Goal: Information Seeking & Learning: Learn about a topic

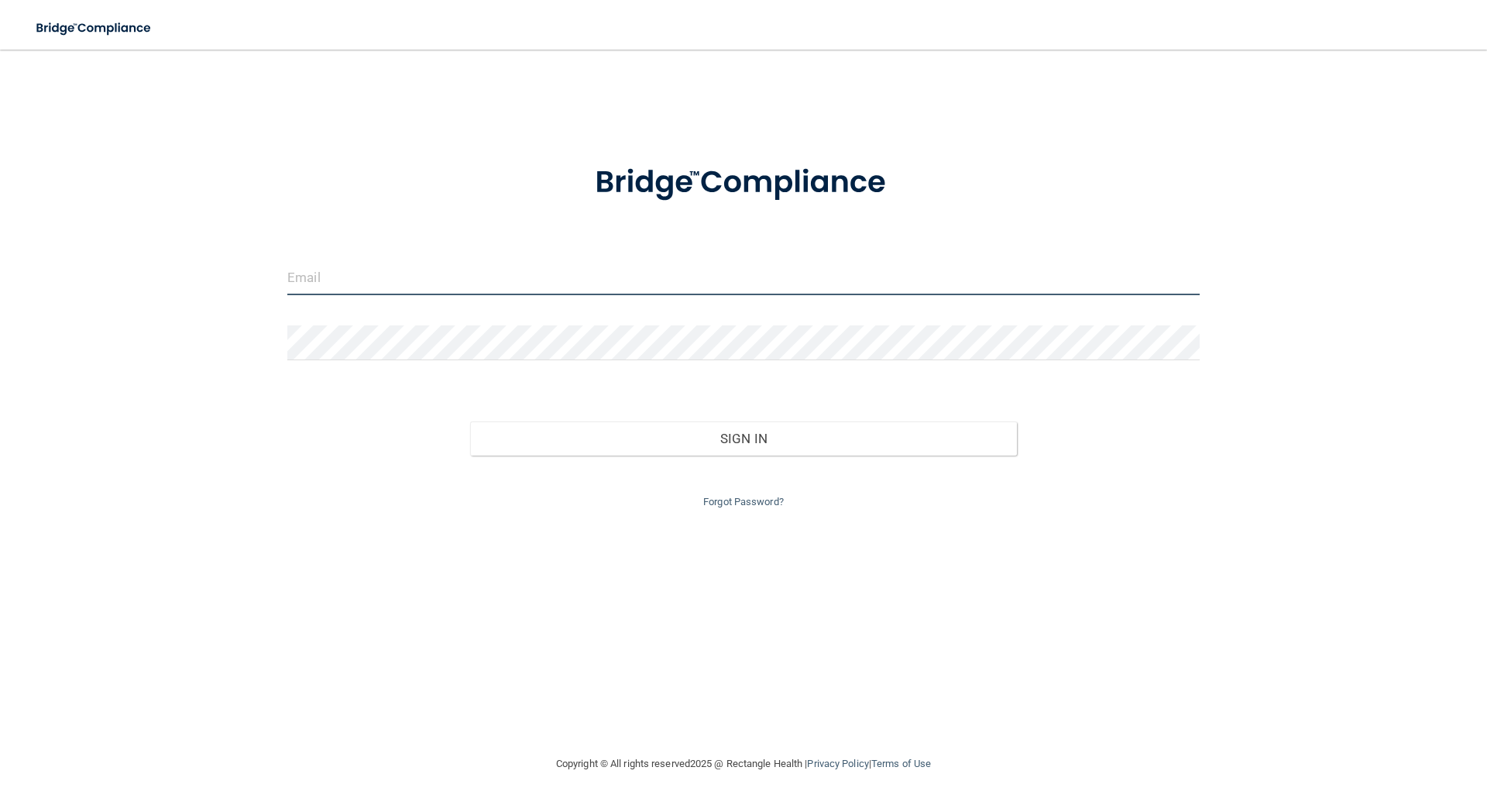
click at [640, 264] on input "email" at bounding box center [743, 277] width 913 height 35
type input "[EMAIL_ADDRESS][DOMAIN_NAME]"
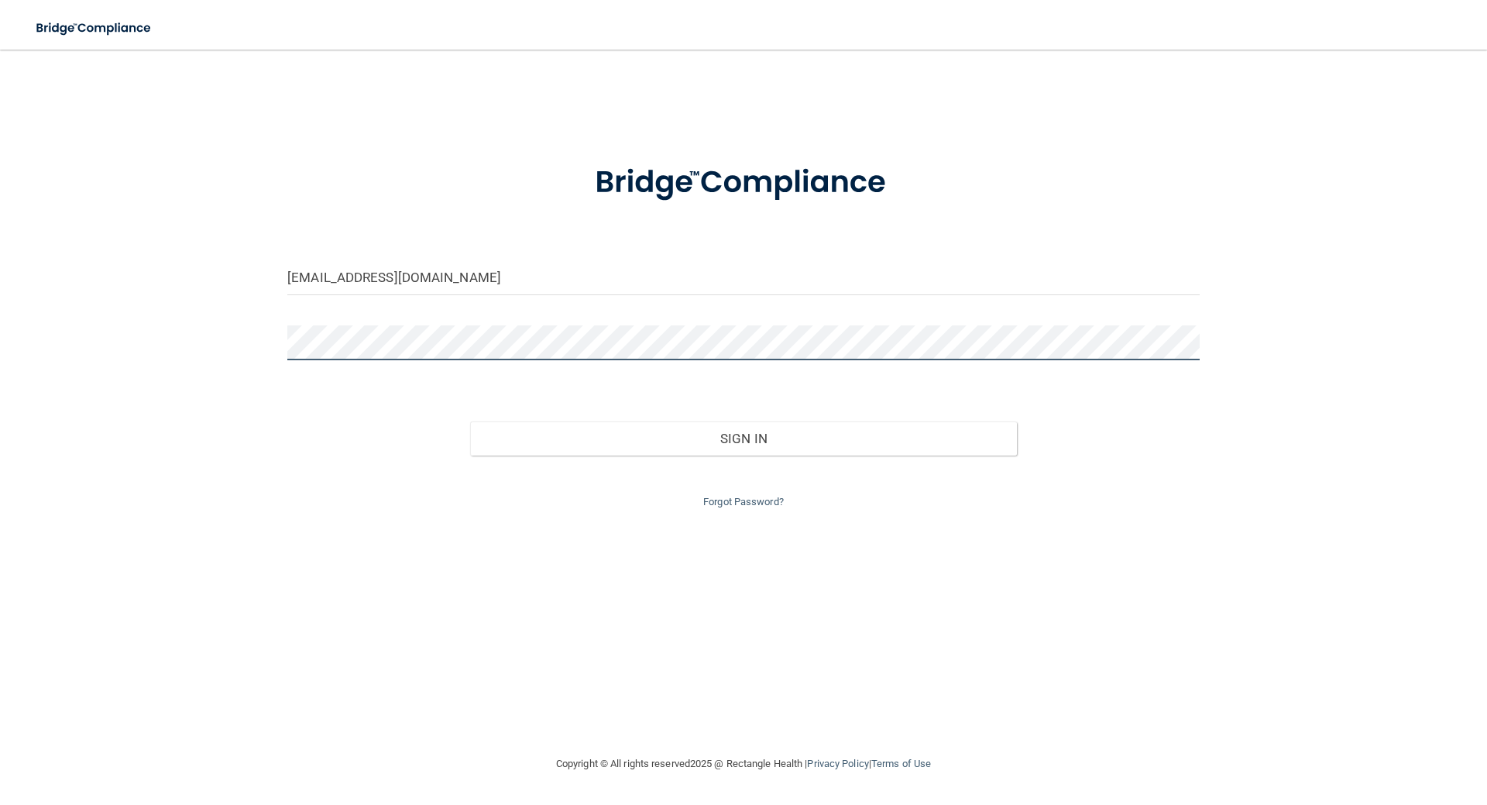
click at [470, 421] on button "Sign In" at bounding box center [744, 438] width 548 height 34
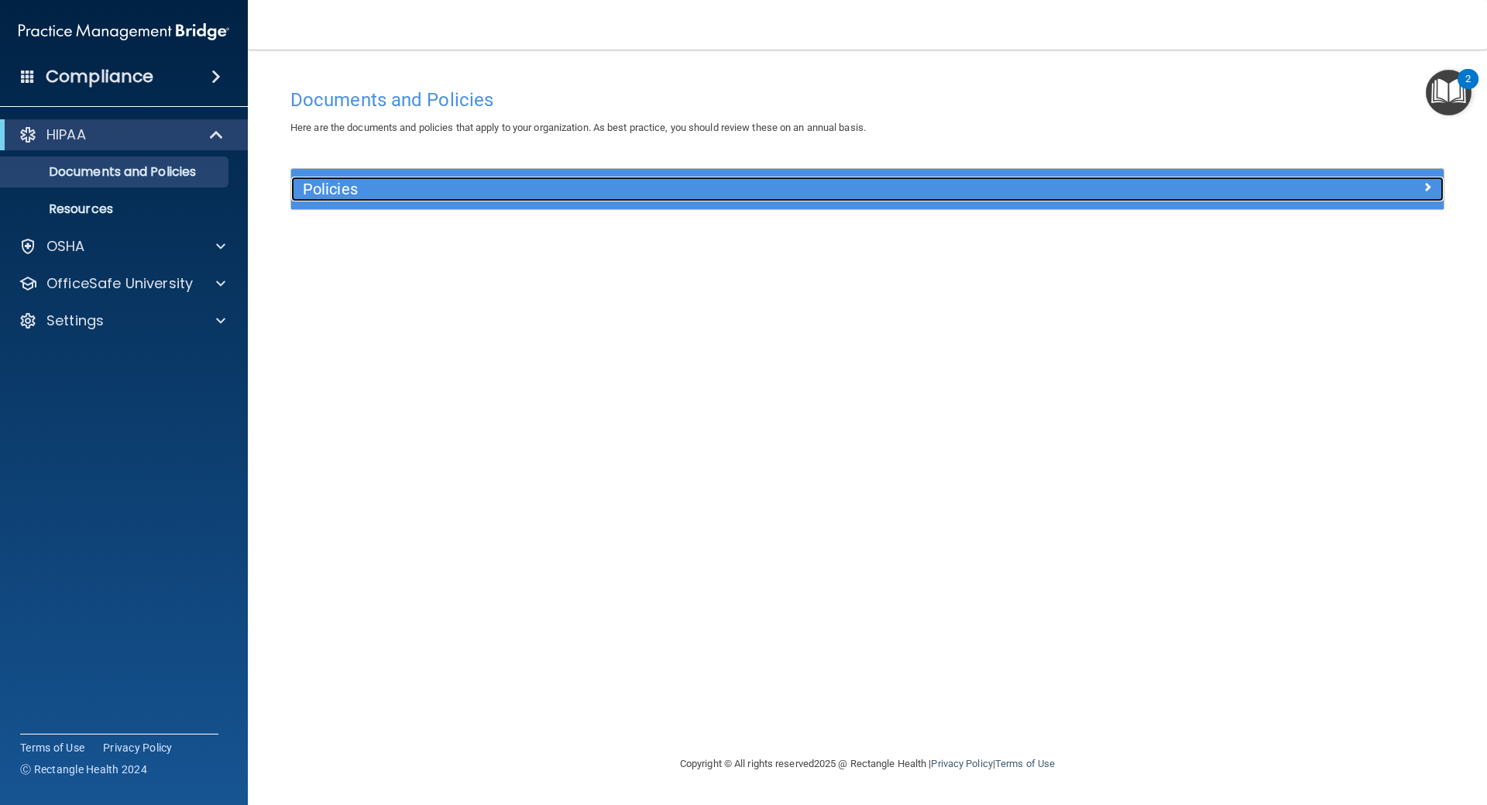
click at [570, 184] on h5 "Policies" at bounding box center [723, 188] width 841 height 17
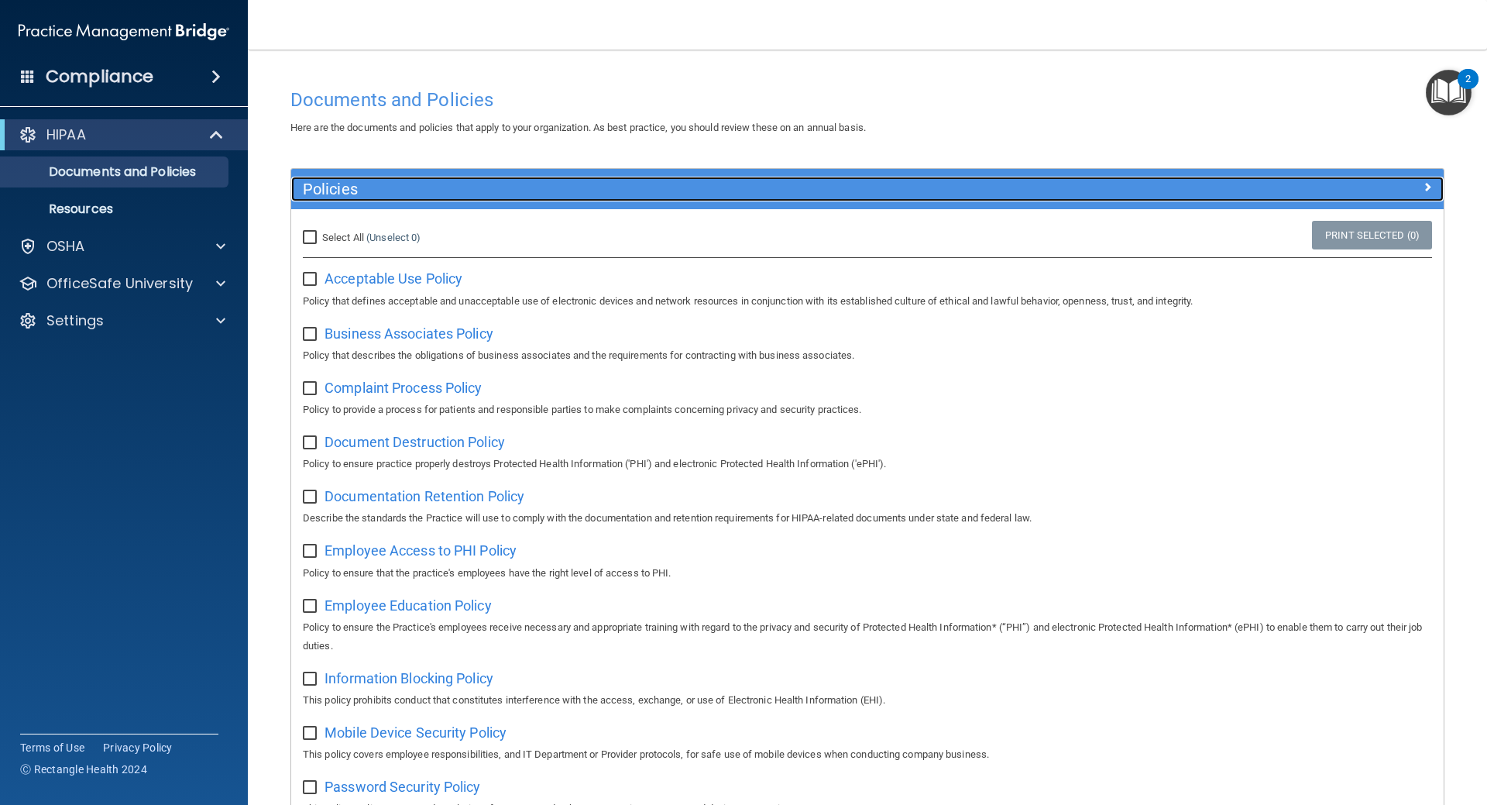
click at [570, 184] on h5 "Policies" at bounding box center [723, 188] width 841 height 17
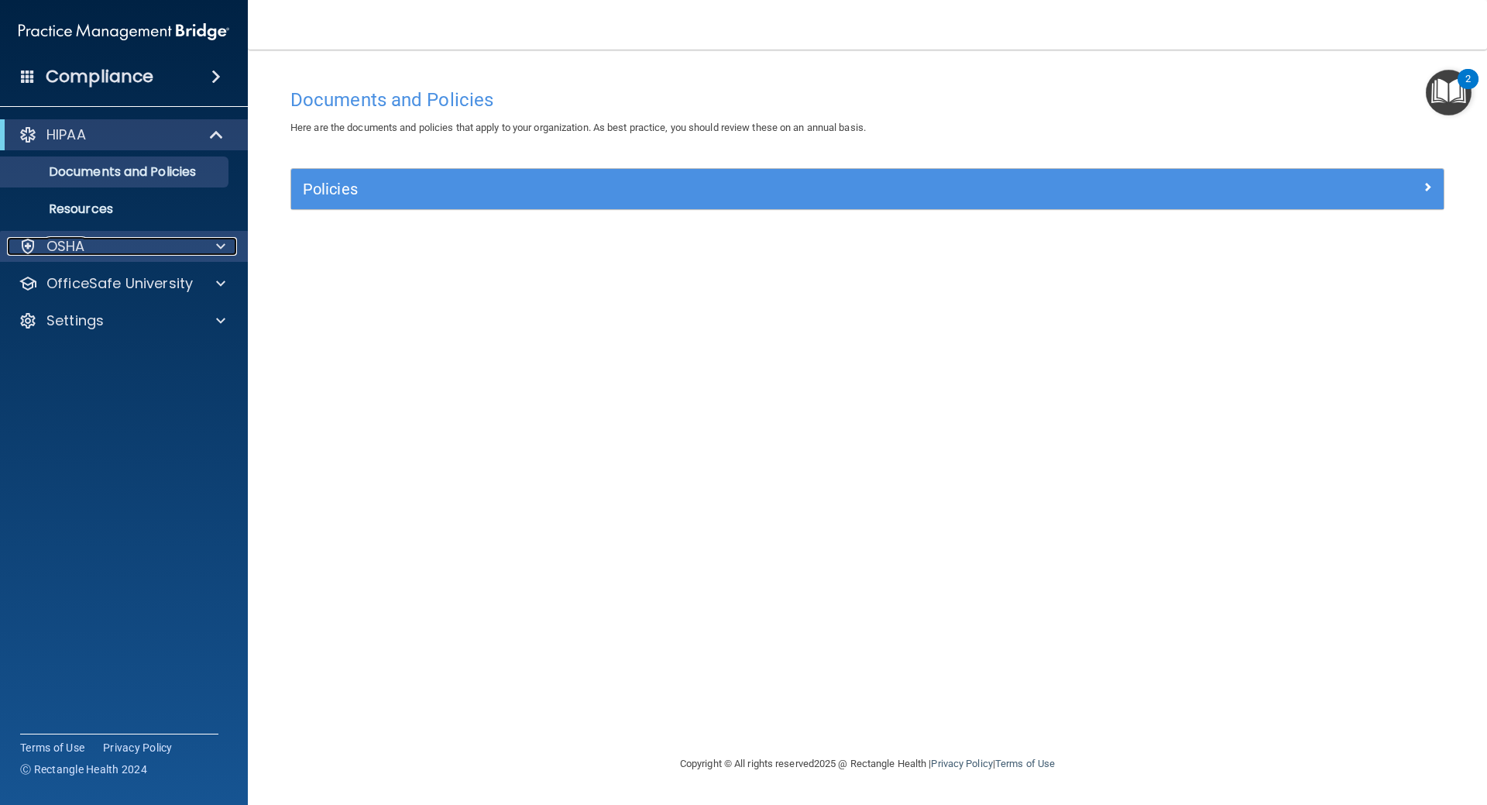
click at [199, 240] on div at bounding box center [218, 246] width 39 height 19
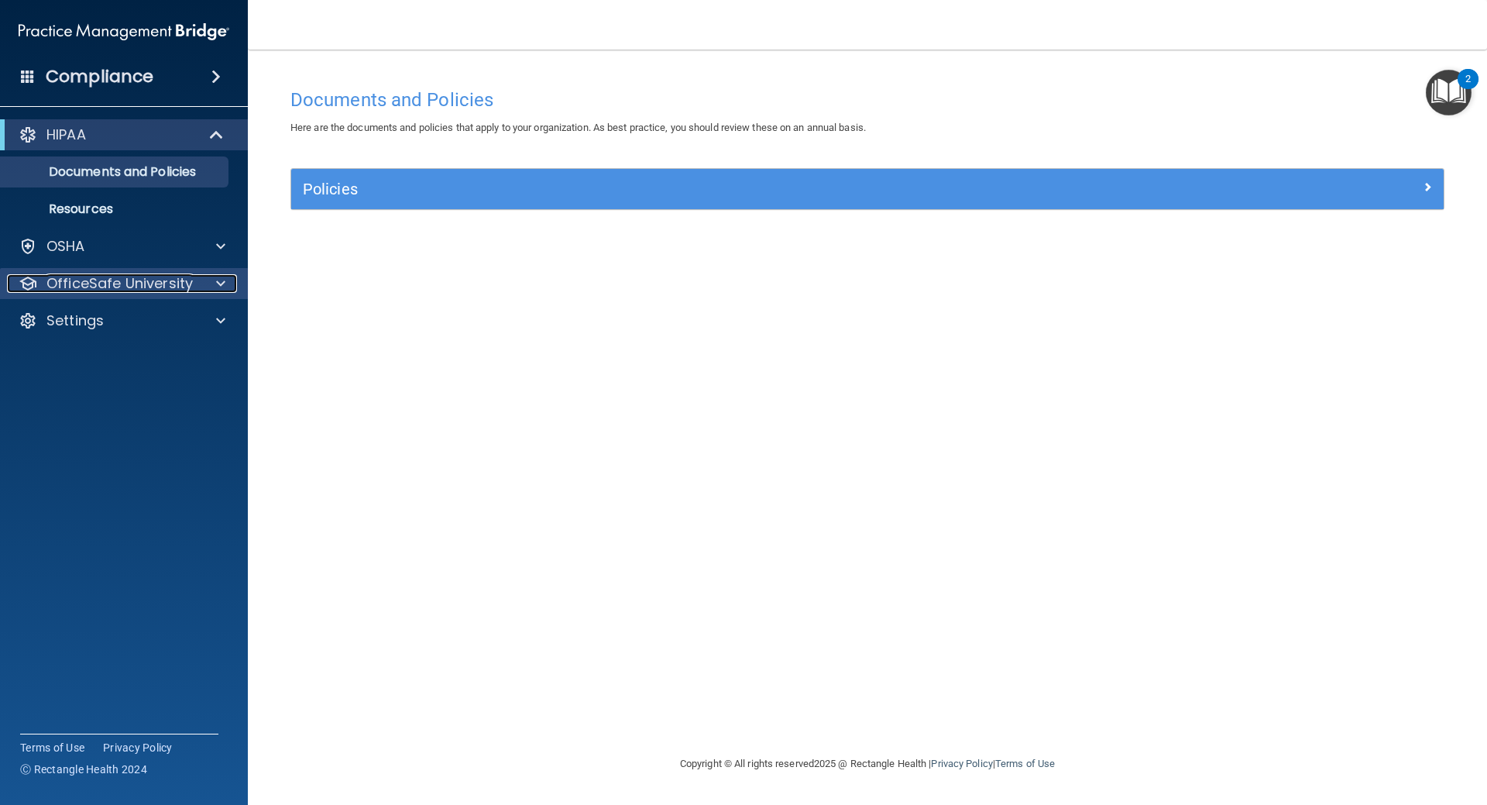
click at [208, 284] on div at bounding box center [218, 283] width 39 height 19
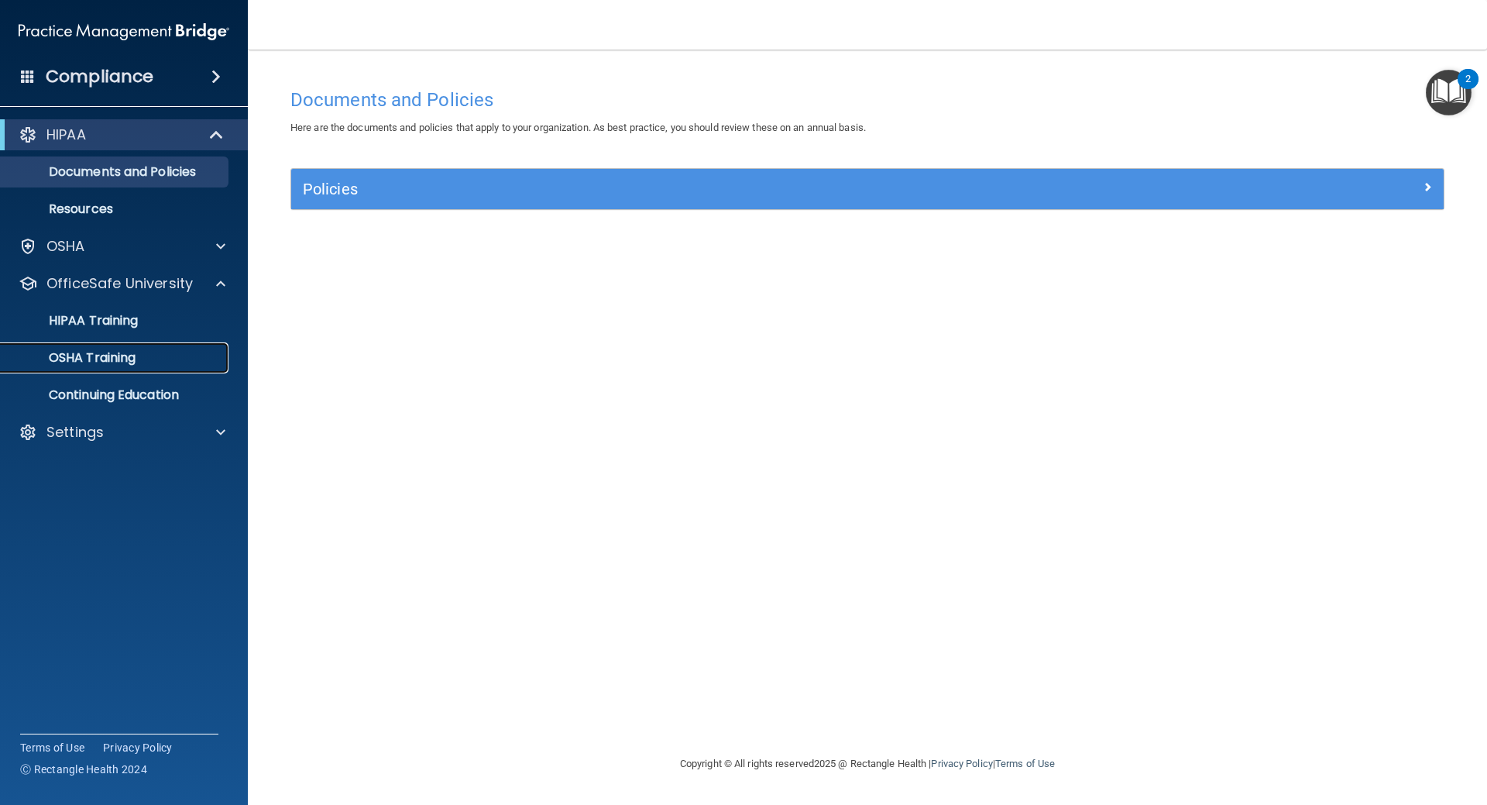
click at [112, 346] on link "OSHA Training" at bounding box center [107, 357] width 244 height 31
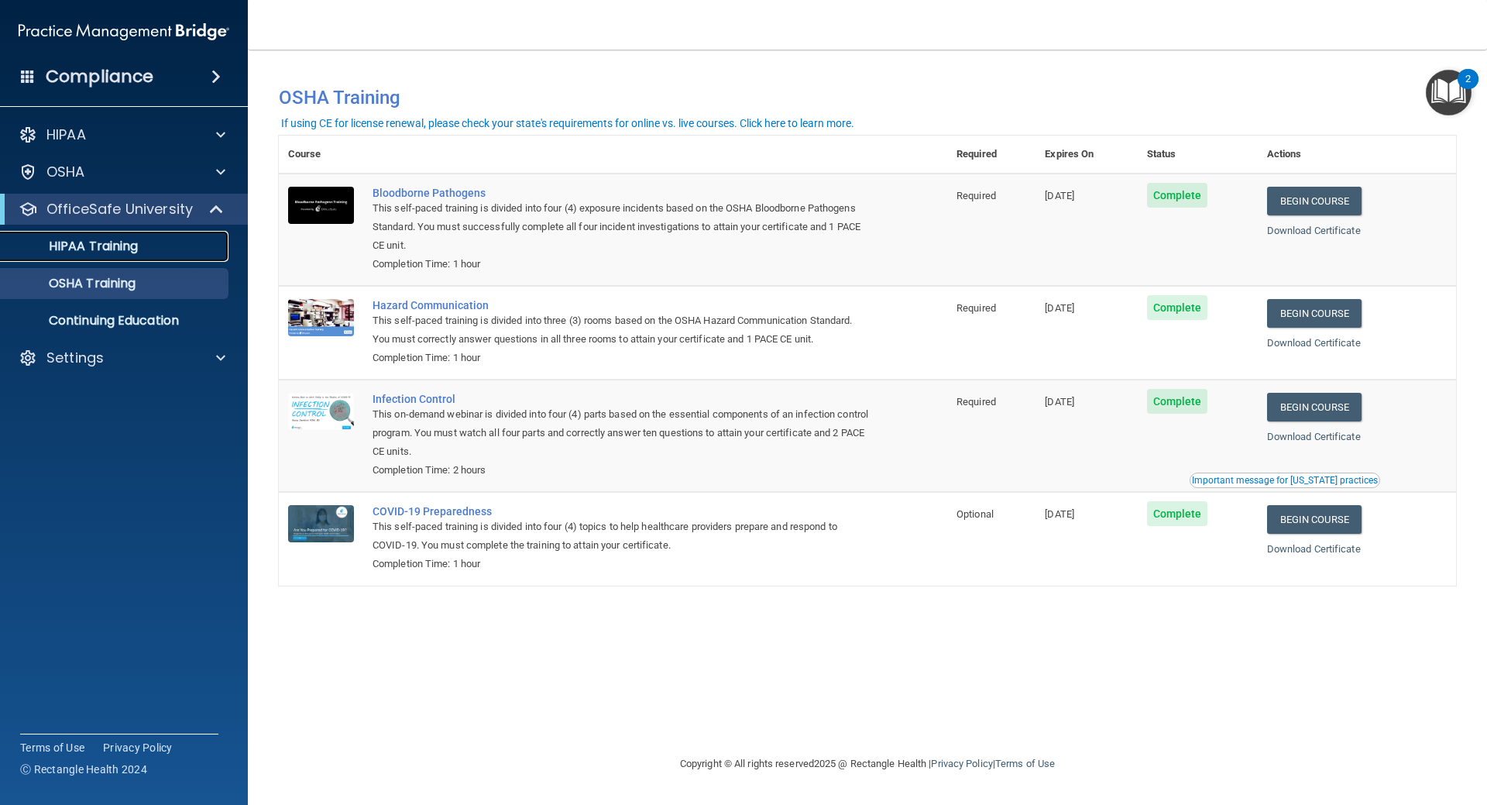
click at [101, 239] on p "HIPAA Training" at bounding box center [74, 246] width 128 height 15
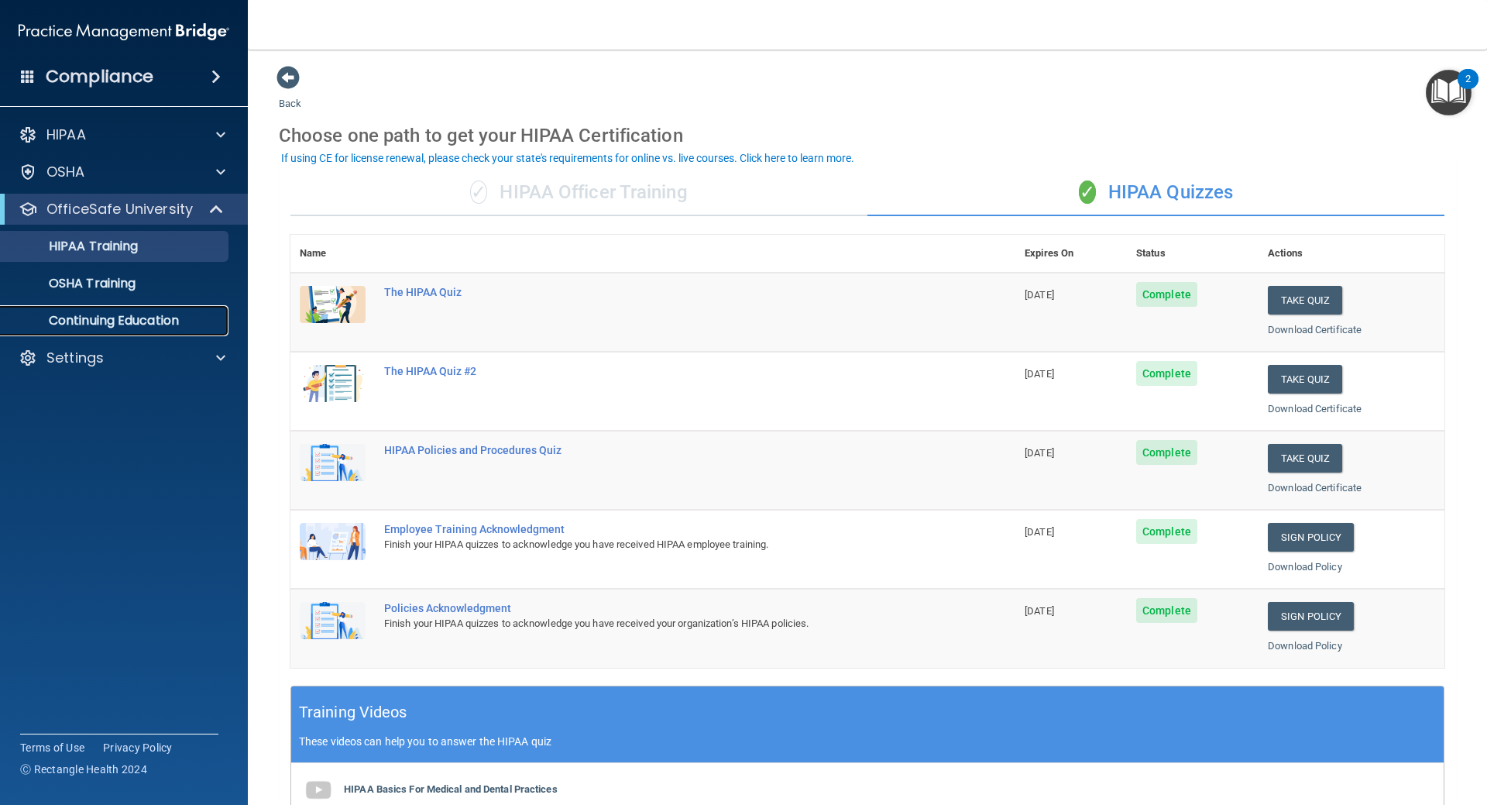
click at [126, 319] on p "Continuing Education" at bounding box center [115, 320] width 211 height 15
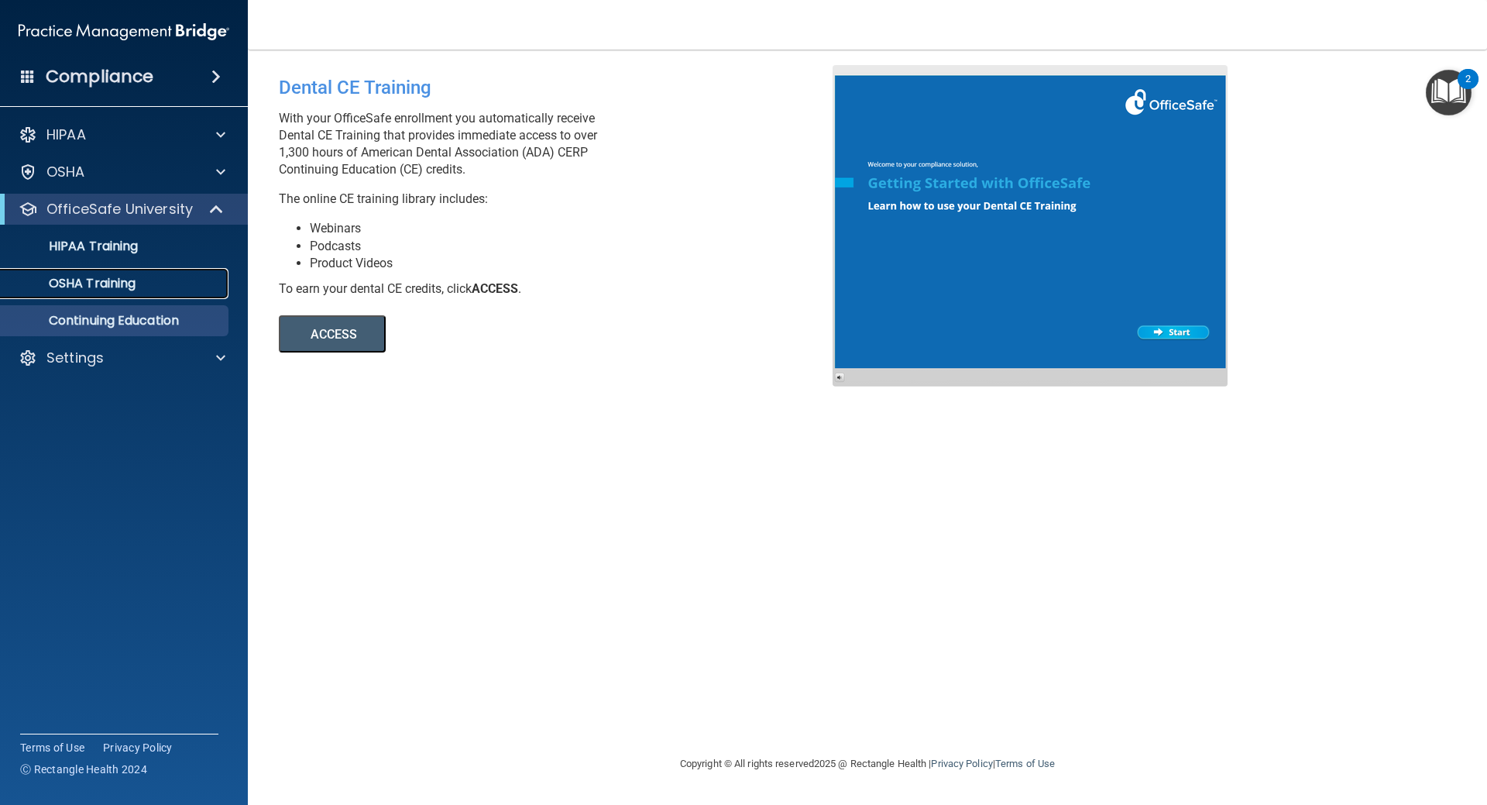
click at [124, 292] on link "OSHA Training" at bounding box center [107, 283] width 244 height 31
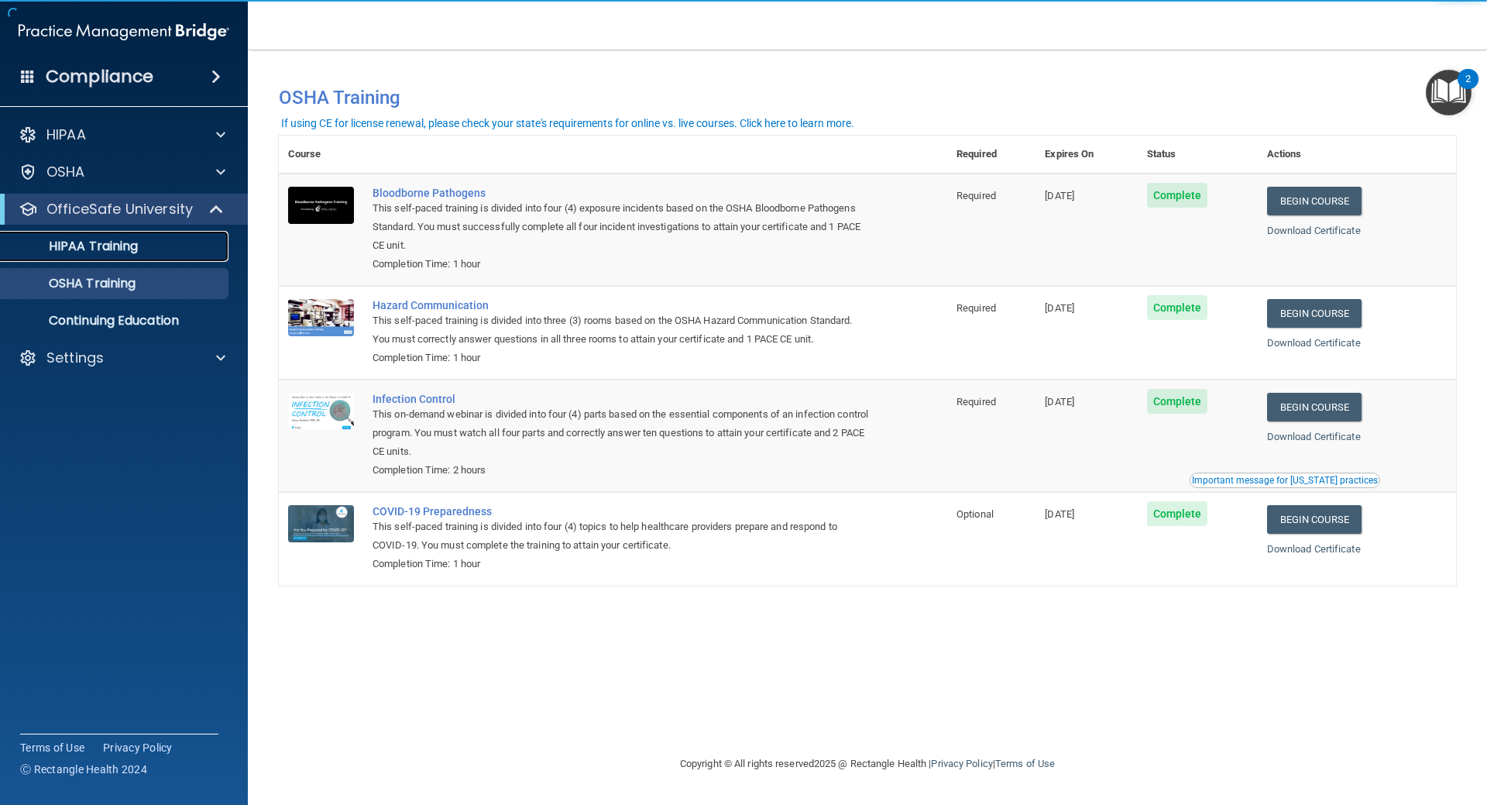
click at [125, 256] on link "HIPAA Training" at bounding box center [107, 246] width 244 height 31
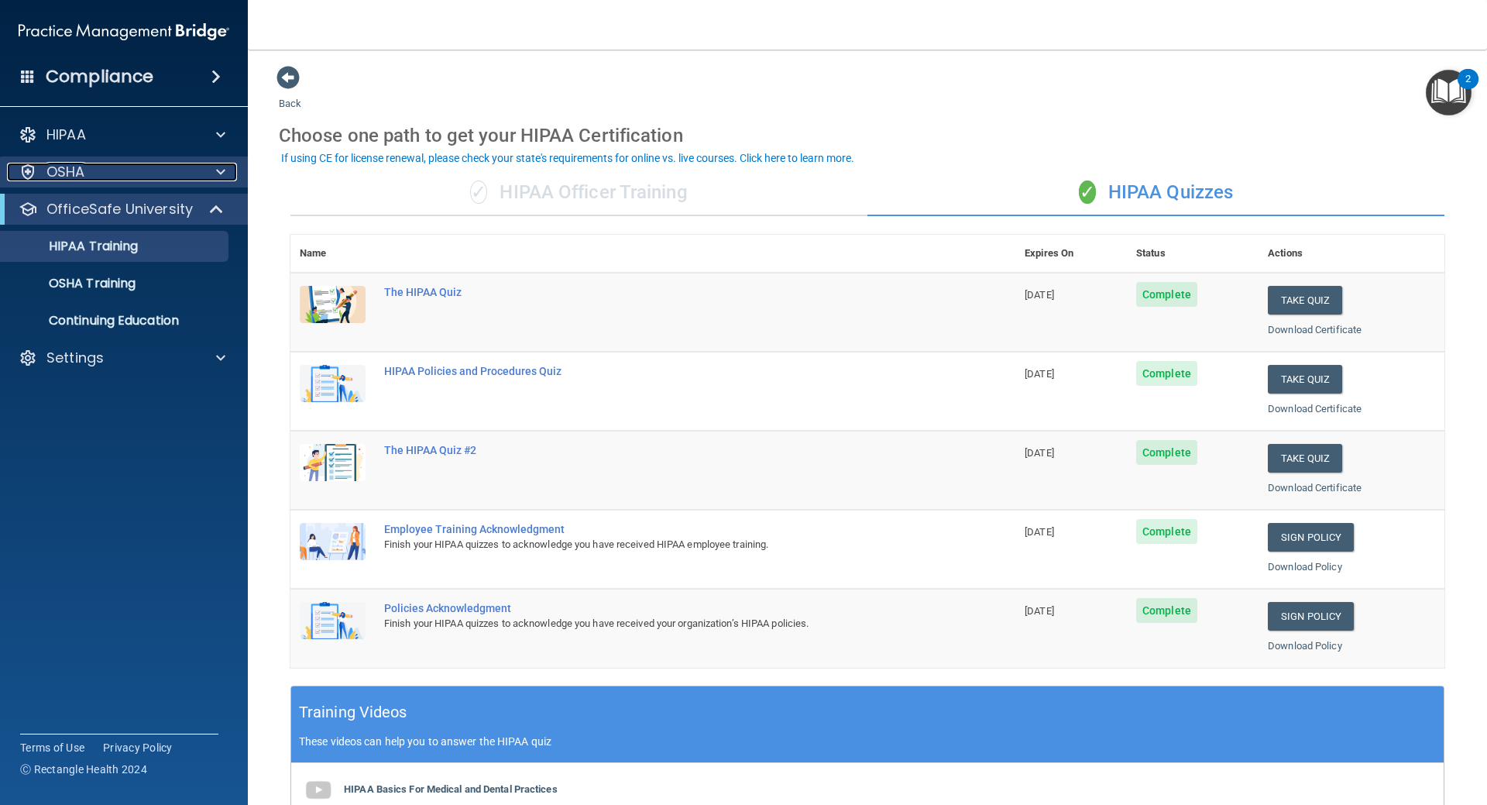
click at [138, 179] on div "OSHA" at bounding box center [103, 172] width 192 height 19
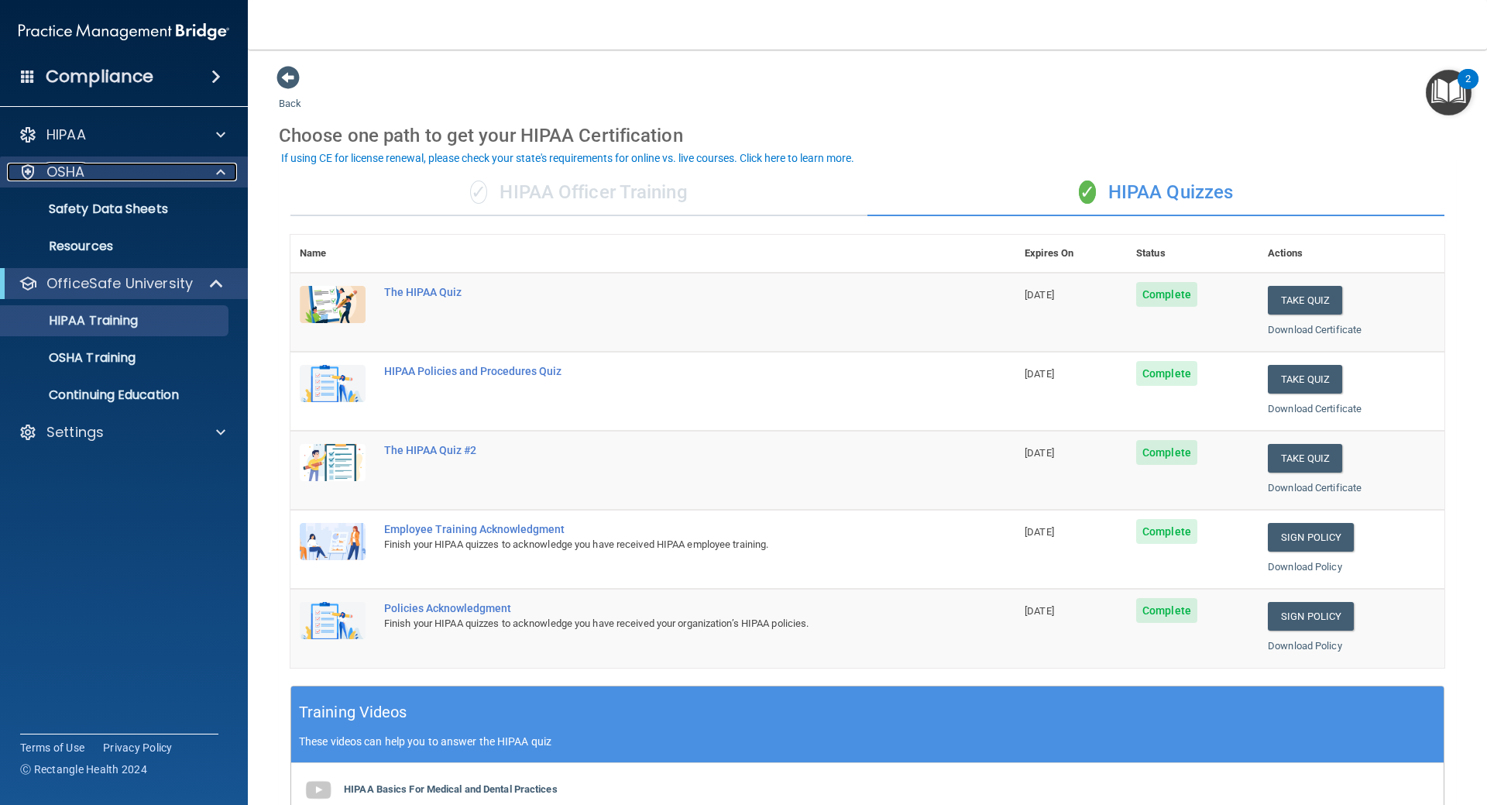
click at [138, 172] on div "OSHA" at bounding box center [103, 172] width 192 height 19
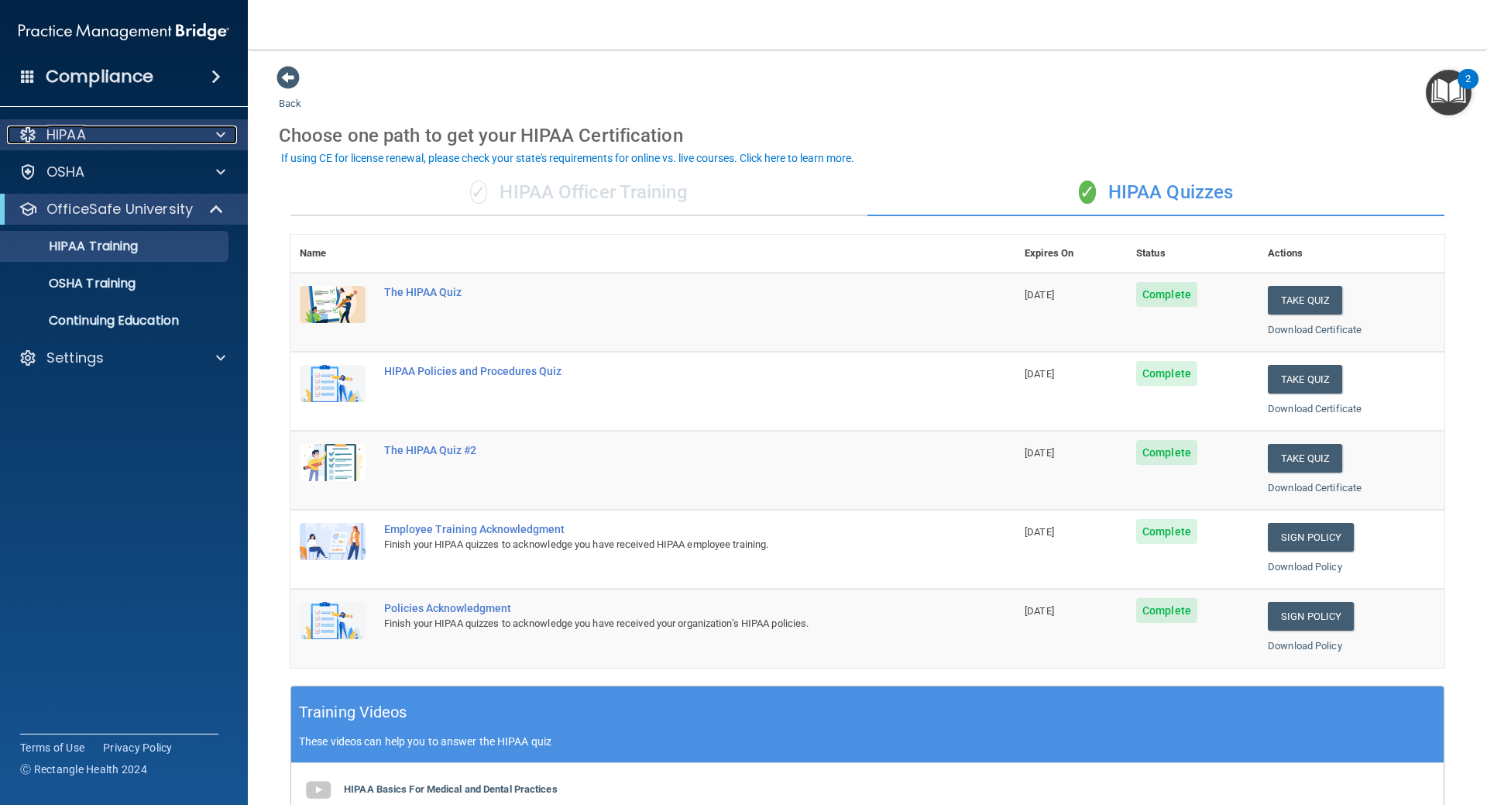
click at [182, 134] on div "HIPAA" at bounding box center [103, 134] width 192 height 19
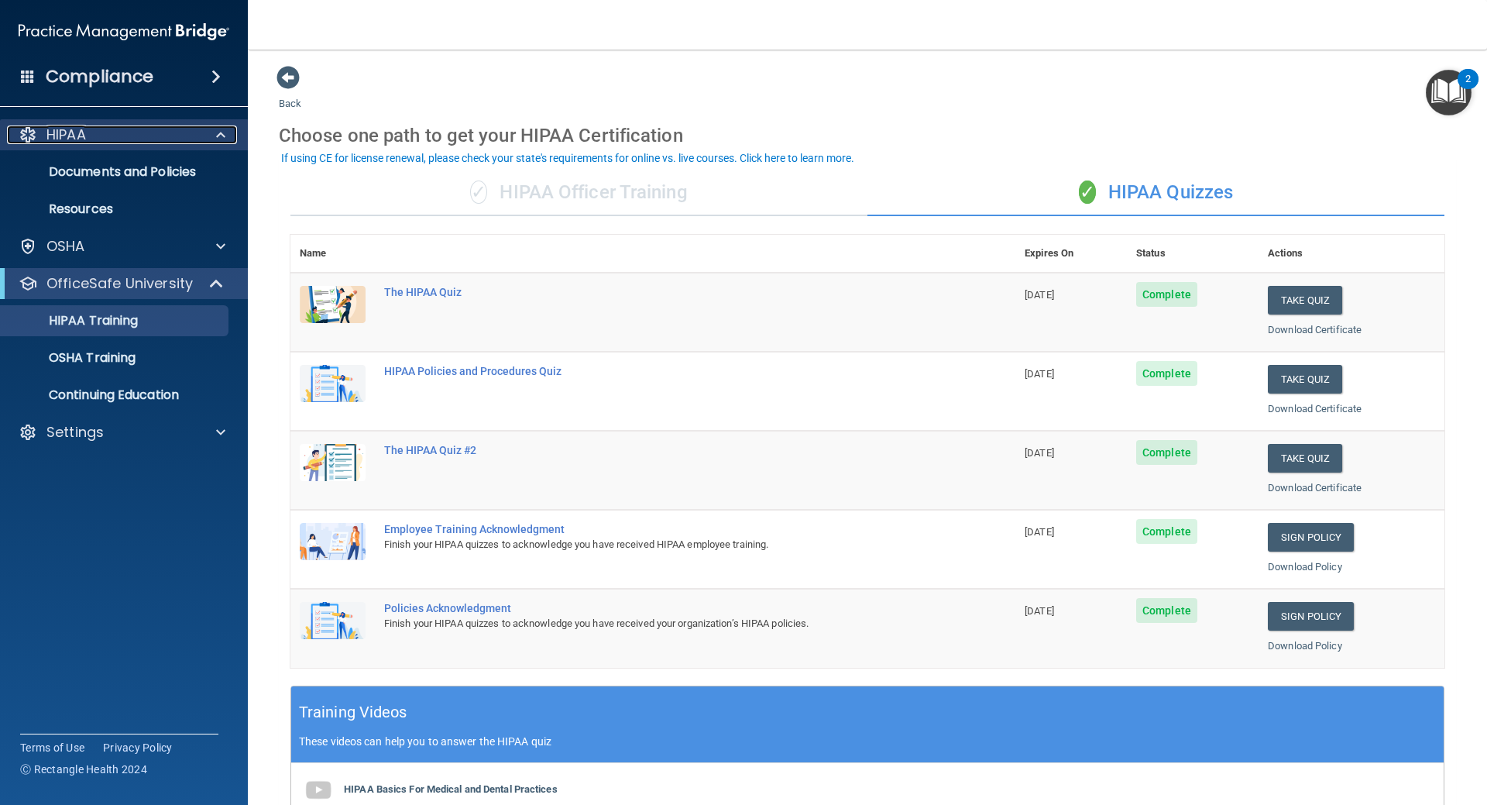
click at [182, 134] on div "HIPAA" at bounding box center [103, 134] width 192 height 19
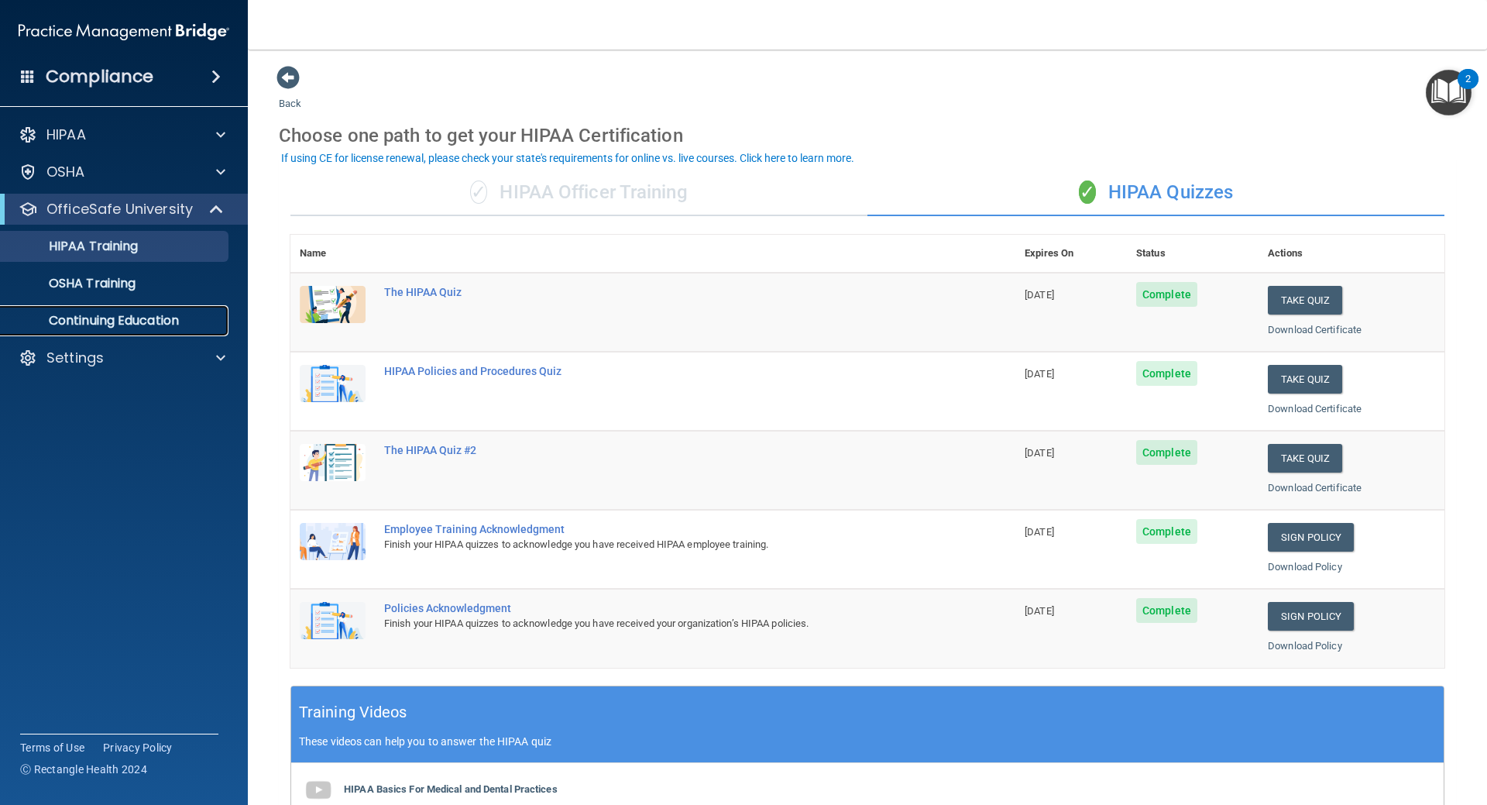
click at [131, 321] on p "Continuing Education" at bounding box center [115, 320] width 211 height 15
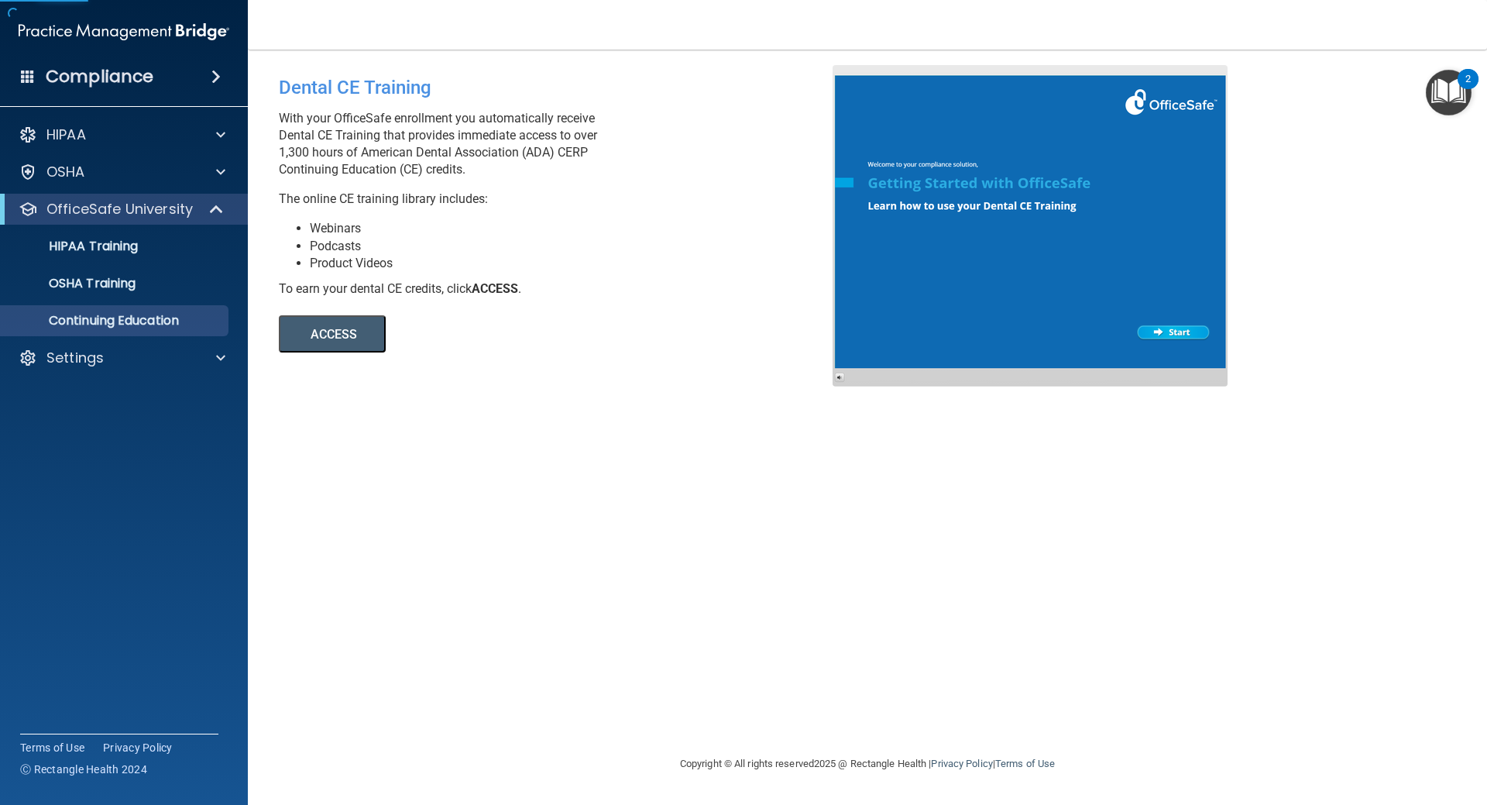
click at [364, 356] on div "Dental CE Training With your OfficeSafe enrollment you automatically receive De…" at bounding box center [868, 402] width 1178 height 674
click at [363, 329] on button "ACCESS" at bounding box center [332, 333] width 107 height 37
click at [127, 244] on p "HIPAA Training" at bounding box center [74, 246] width 128 height 15
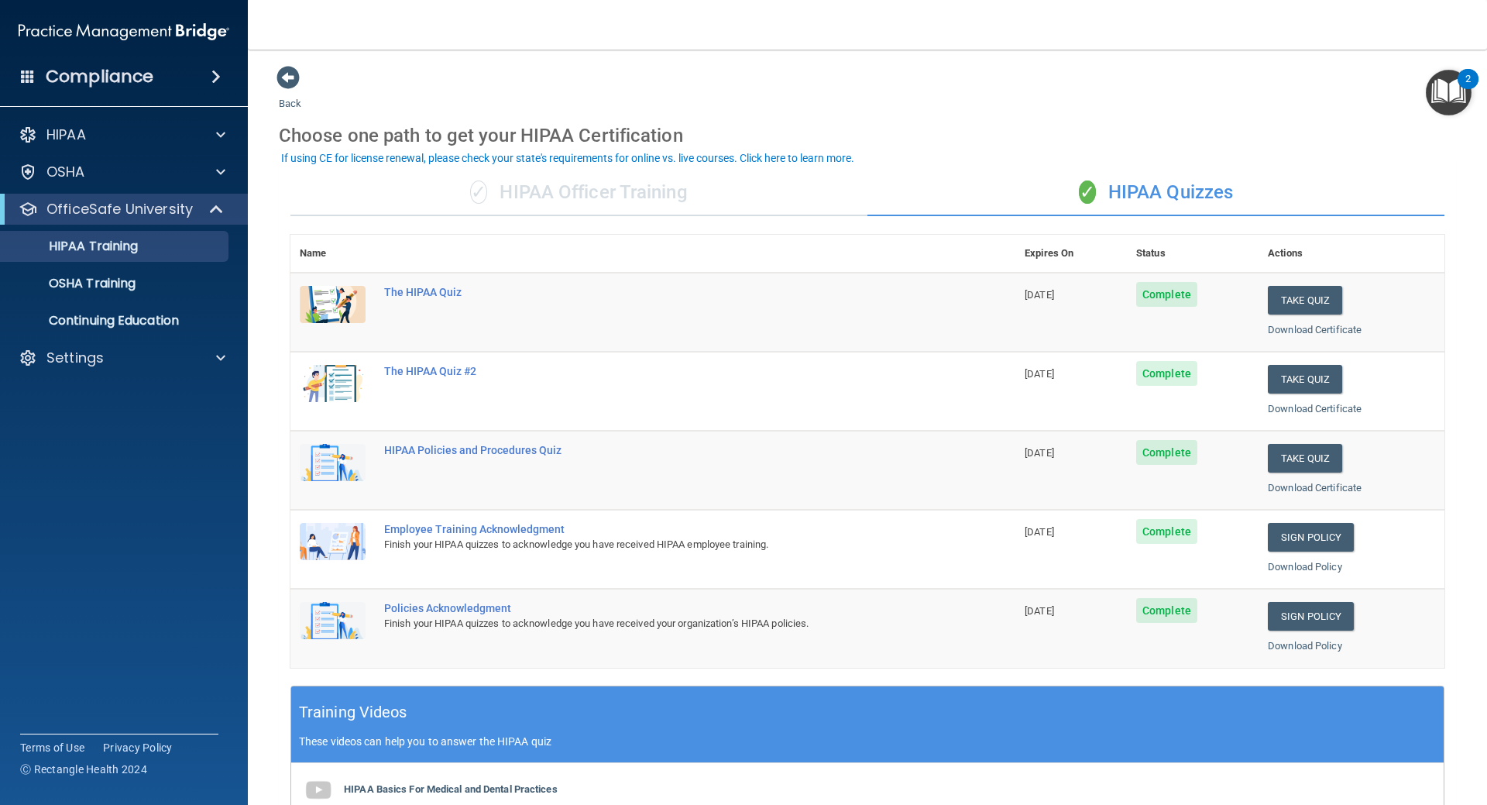
click at [590, 208] on div "✓ HIPAA Officer Training" at bounding box center [579, 193] width 577 height 46
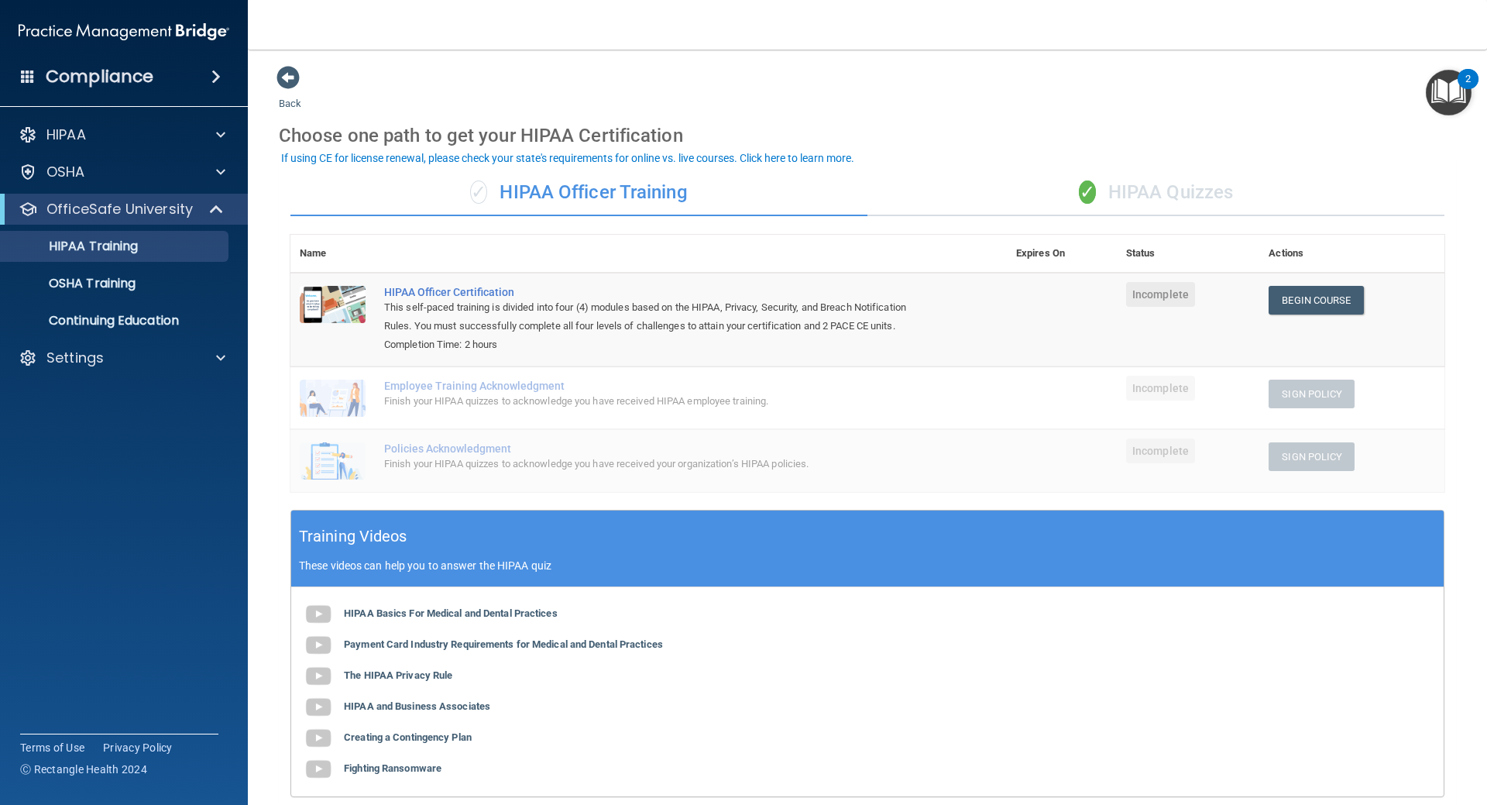
click at [1103, 191] on div "✓ HIPAA Quizzes" at bounding box center [1156, 193] width 577 height 46
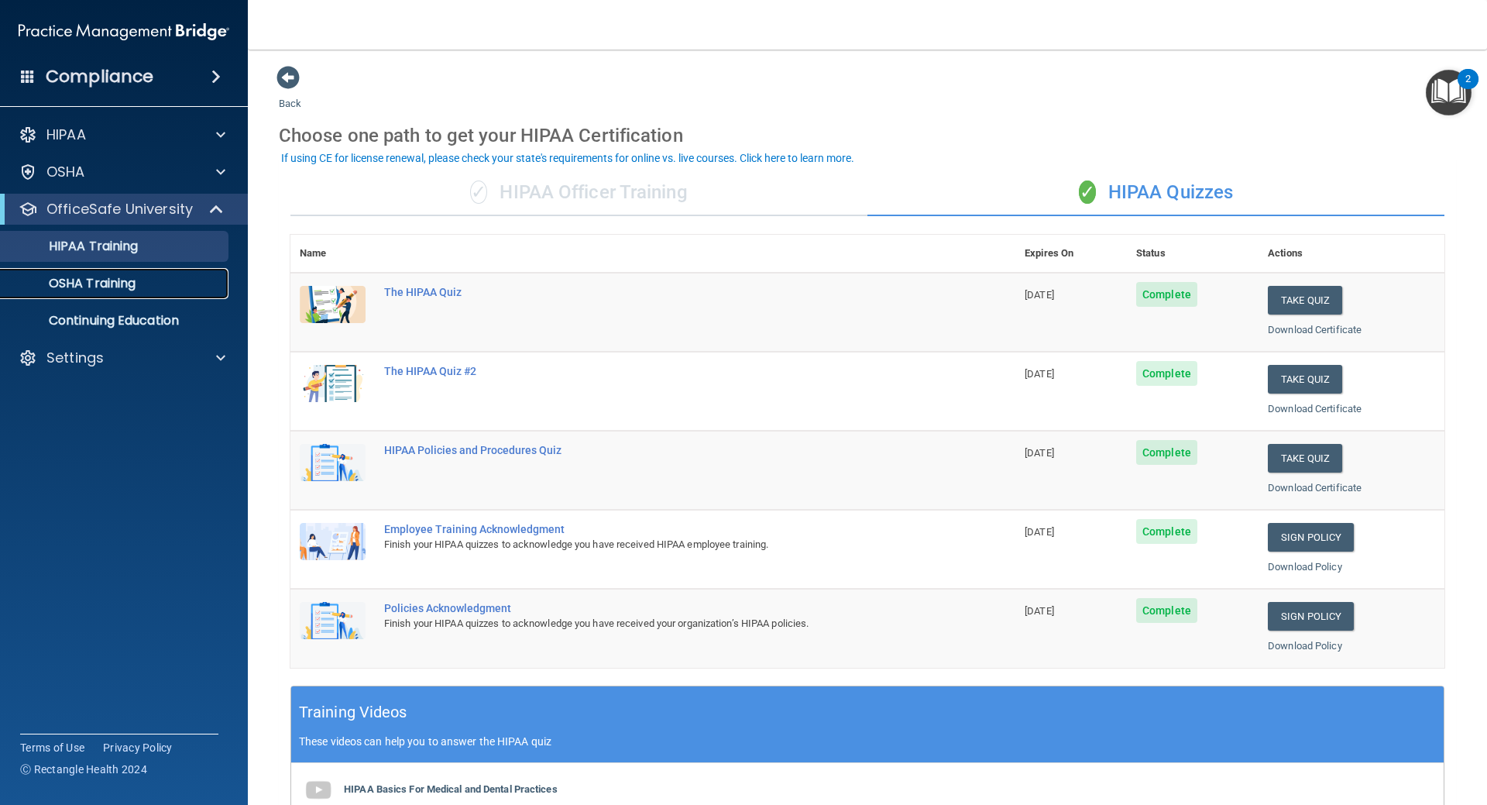
click at [67, 280] on p "OSHA Training" at bounding box center [72, 283] width 125 height 15
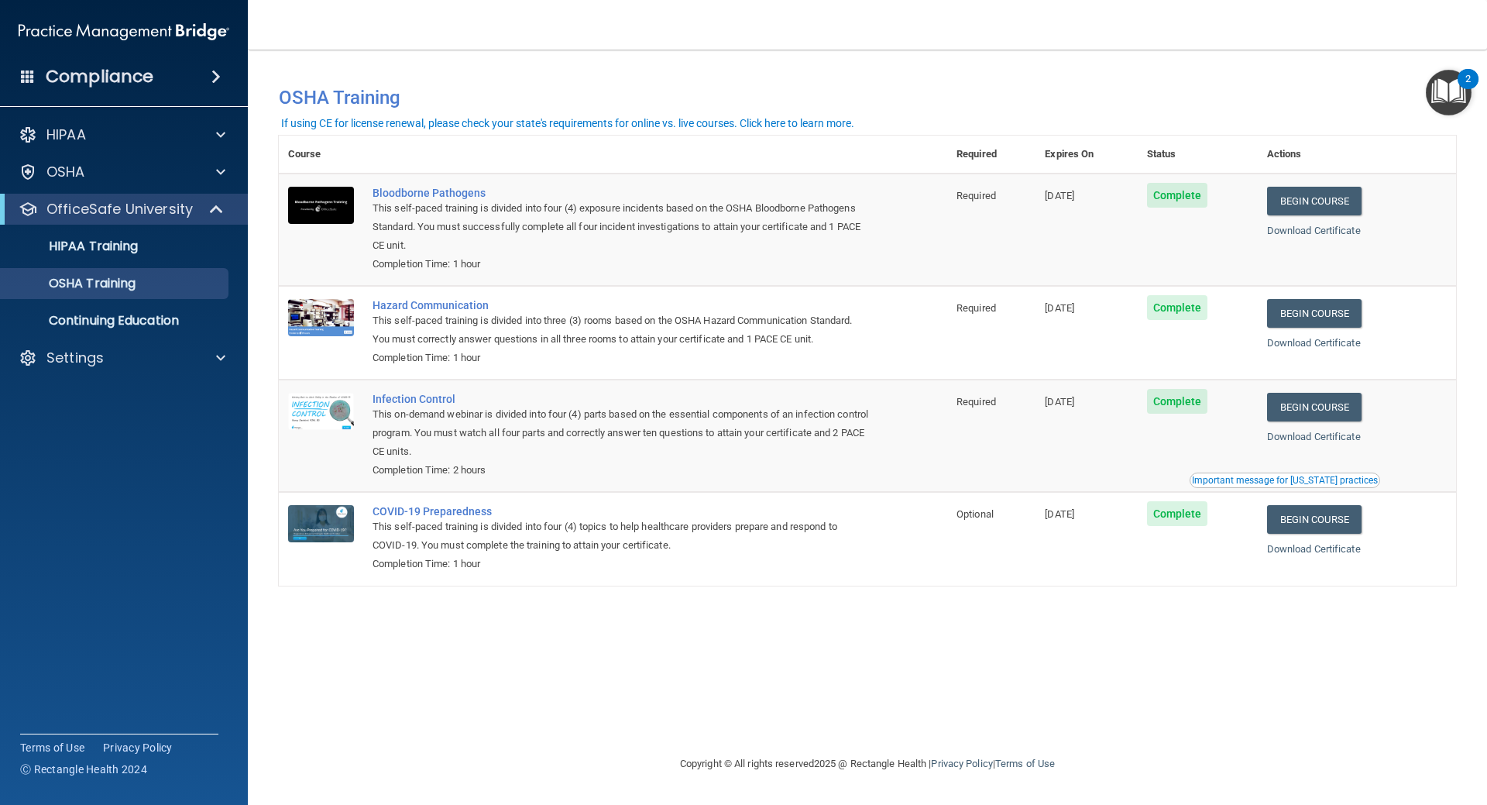
click at [1445, 91] on img "Open Resource Center, 2 new notifications" at bounding box center [1449, 93] width 46 height 46
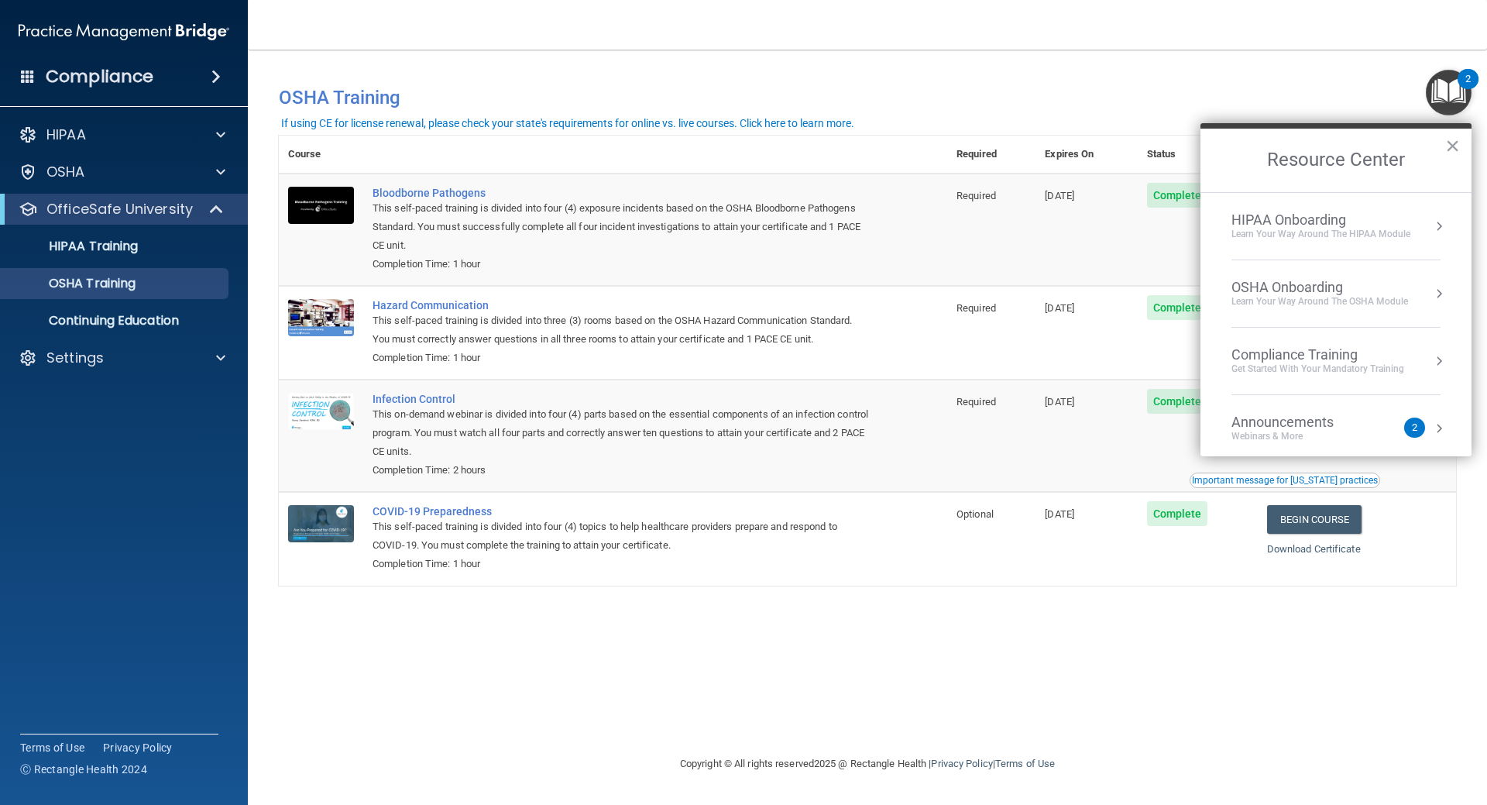
click at [1291, 287] on div "OSHA Onboarding" at bounding box center [1320, 287] width 177 height 17
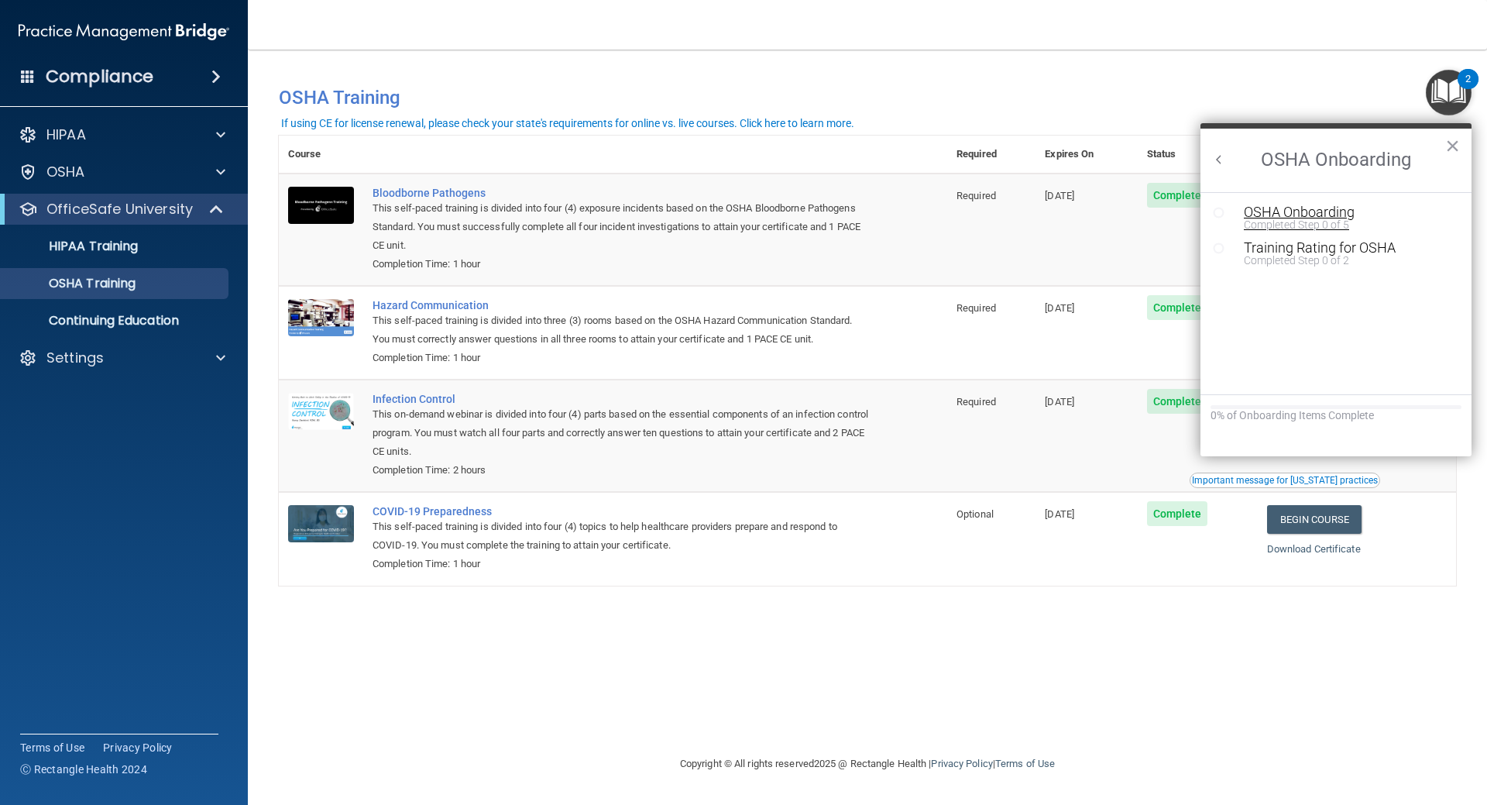
click at [1312, 219] on div "Completed Step 0 of 5" at bounding box center [1348, 224] width 208 height 11
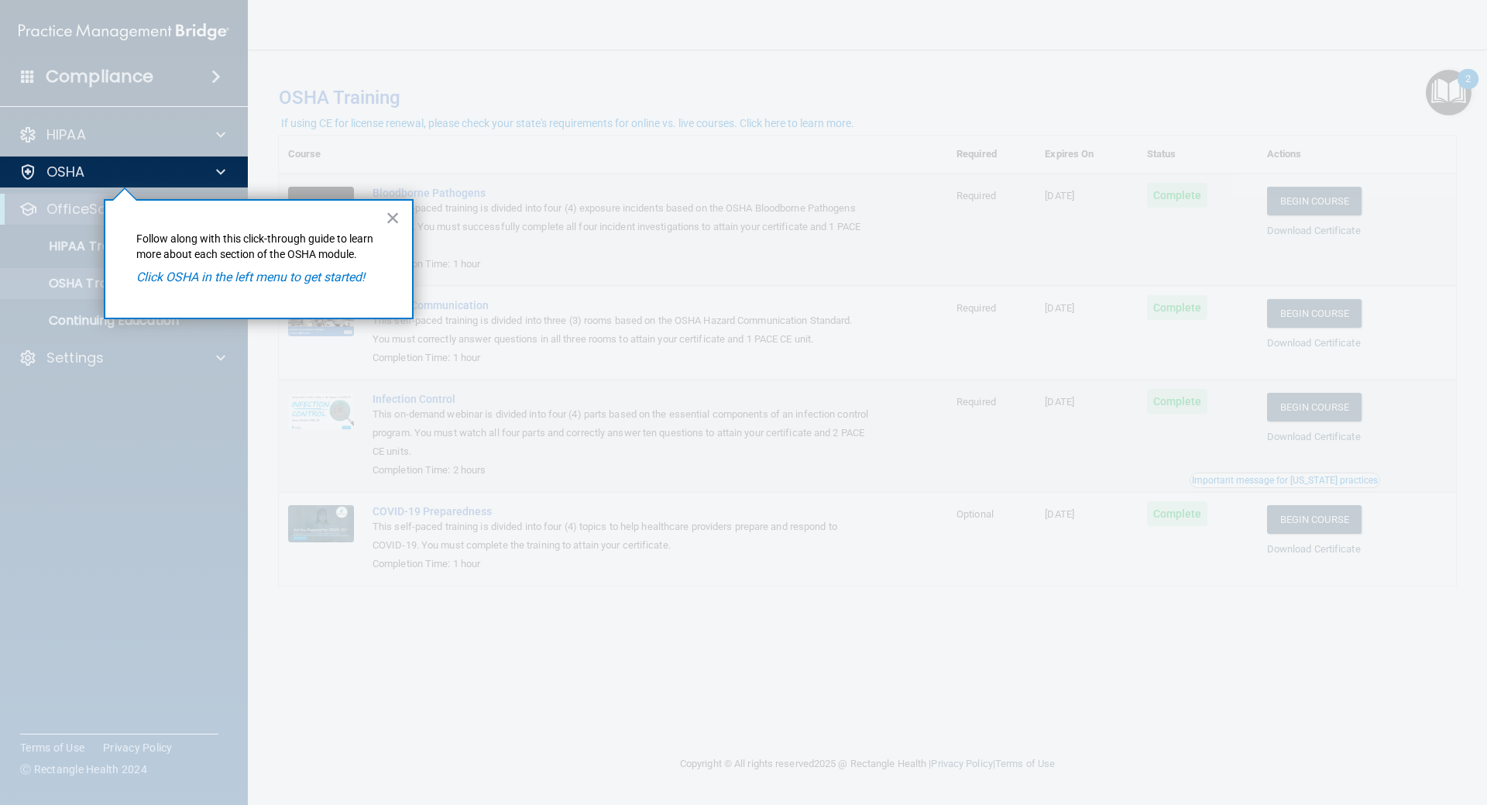
click at [188, 276] on em "Click OSHA in the left menu to get started!" at bounding box center [250, 277] width 229 height 15
click at [386, 215] on button "×" at bounding box center [393, 217] width 15 height 25
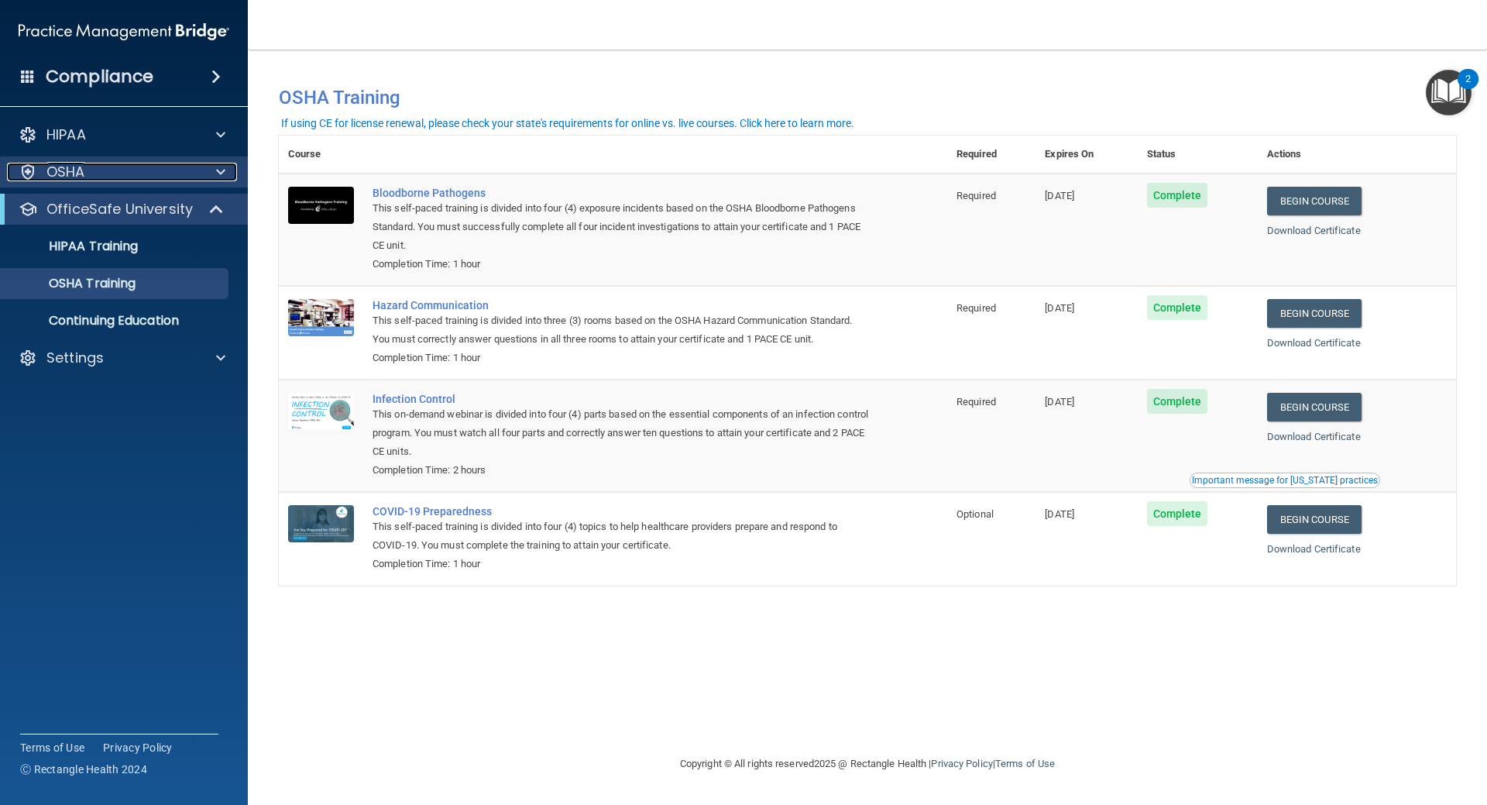
click at [208, 170] on div at bounding box center [218, 172] width 39 height 19
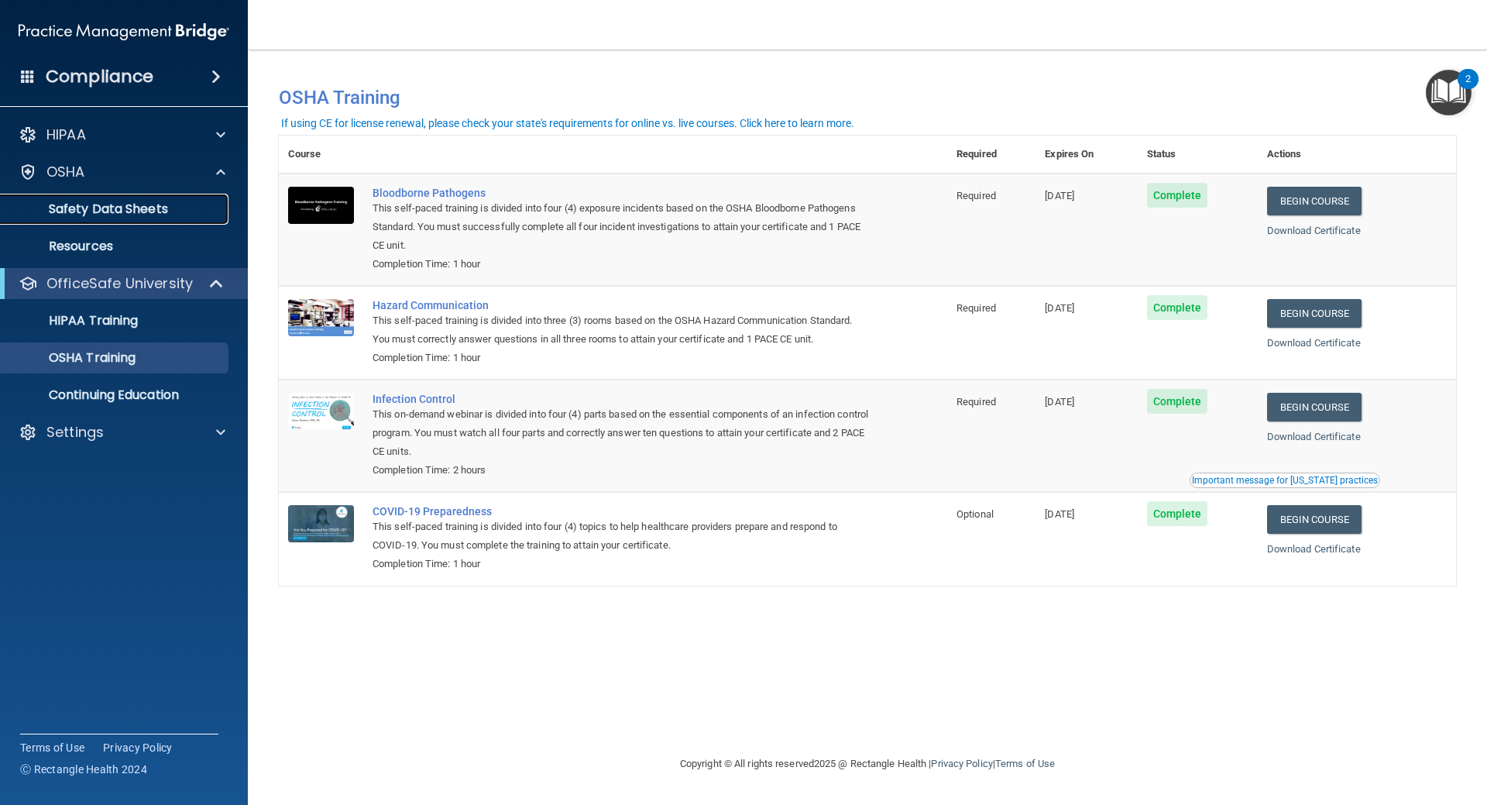
click at [140, 207] on p "Safety Data Sheets" at bounding box center [115, 208] width 211 height 15
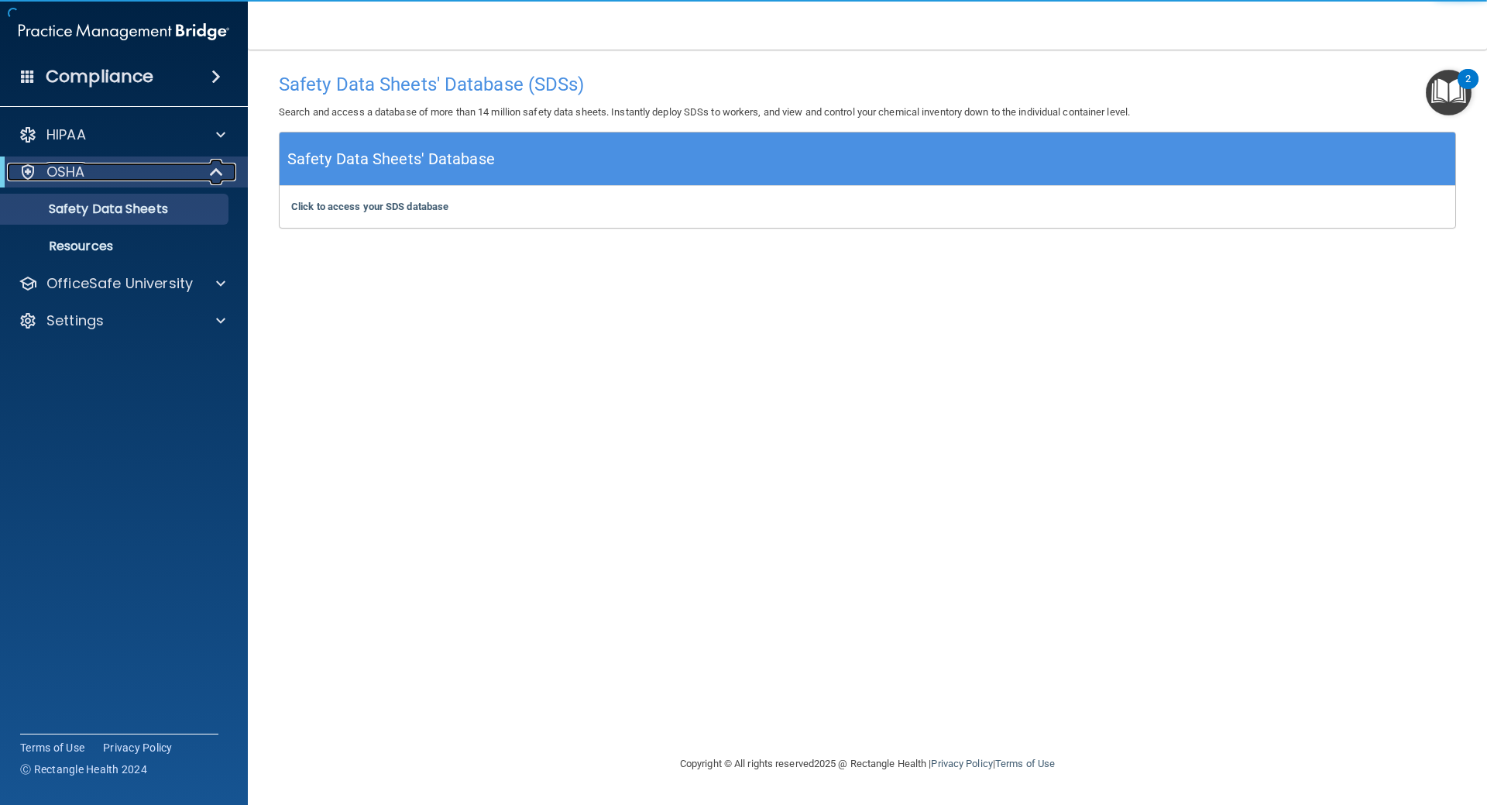
click at [216, 170] on span at bounding box center [217, 172] width 13 height 19
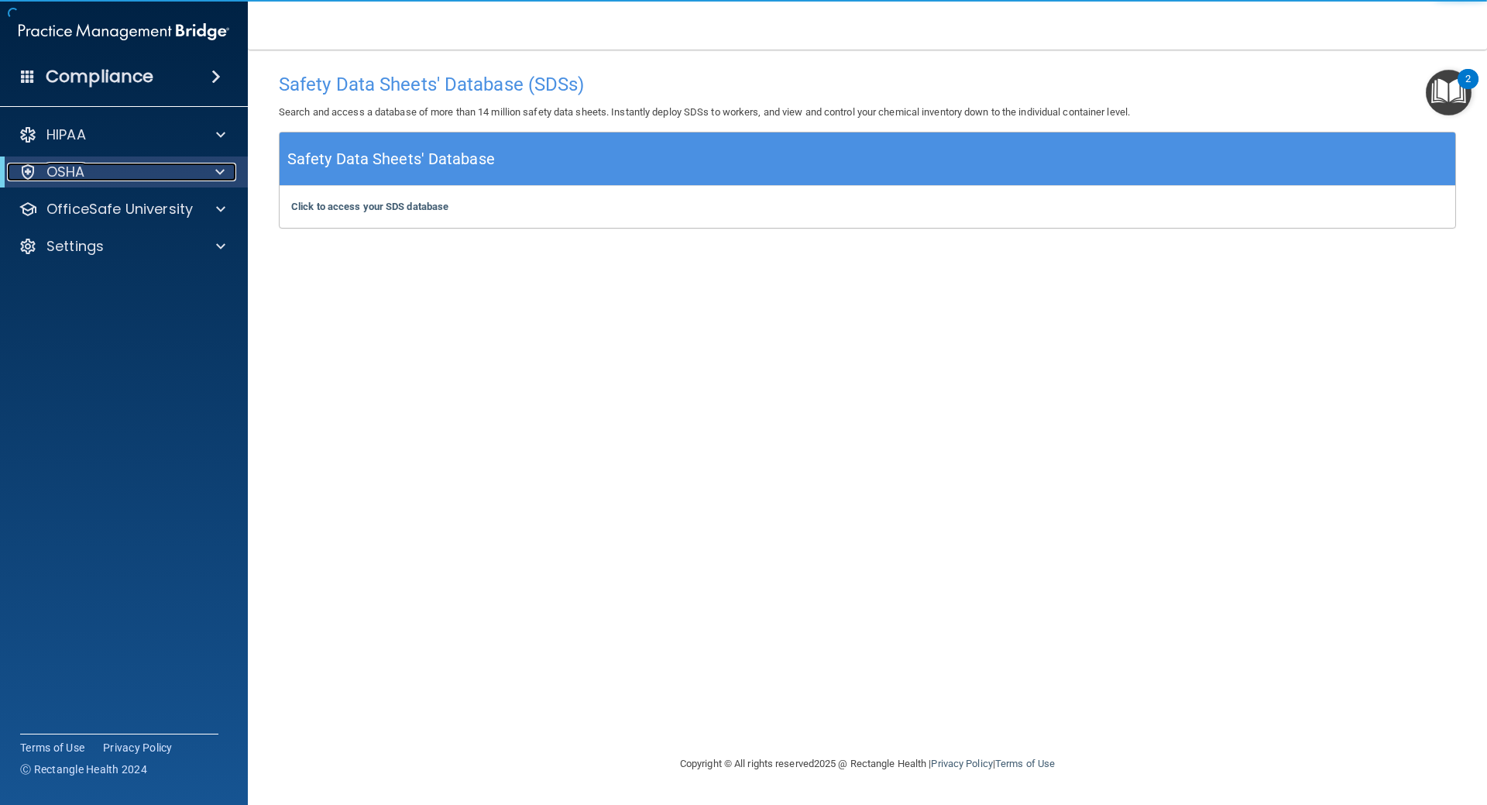
click at [70, 172] on p "OSHA" at bounding box center [65, 172] width 39 height 19
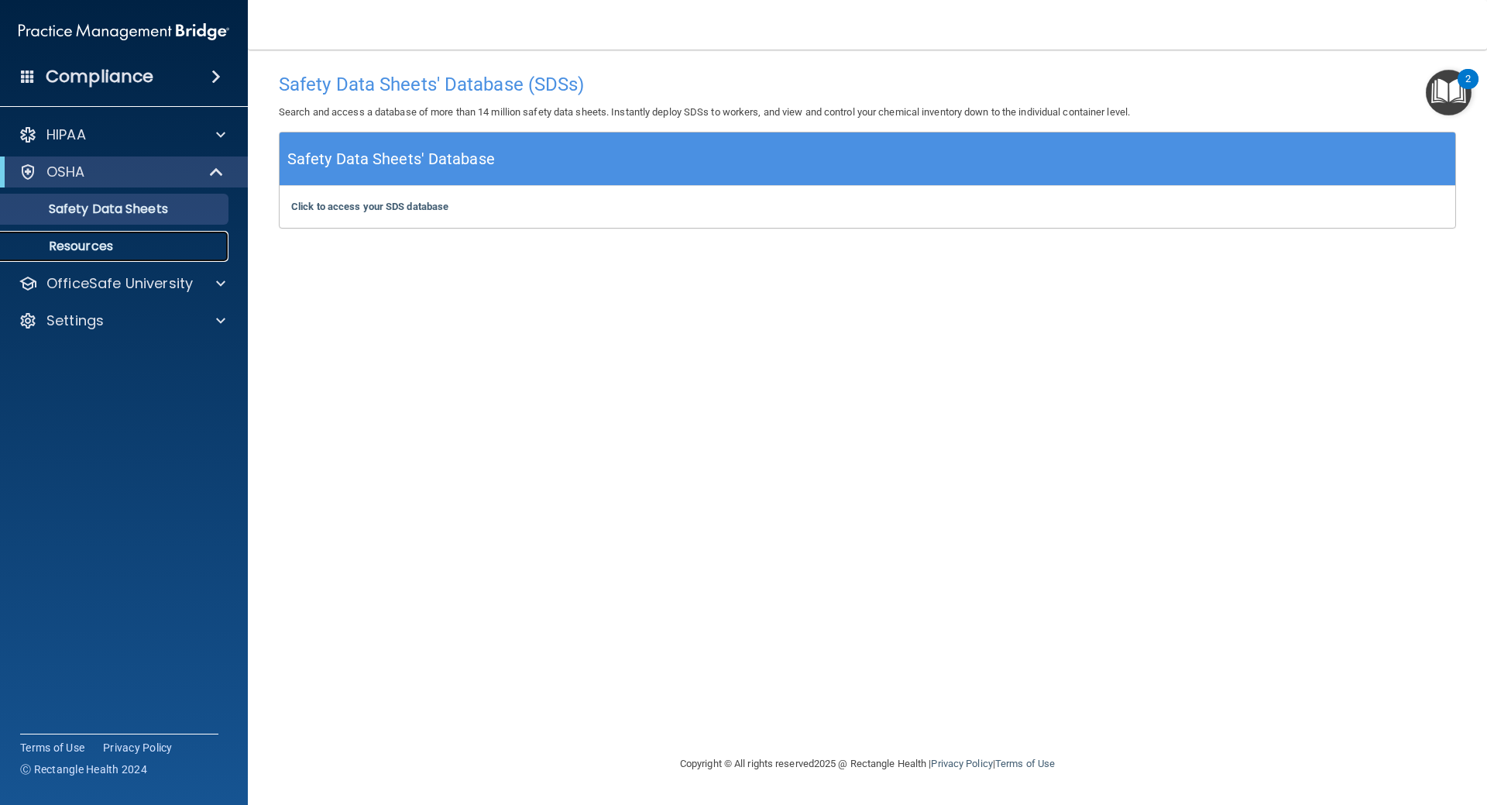
click at [79, 241] on p "Resources" at bounding box center [115, 246] width 211 height 15
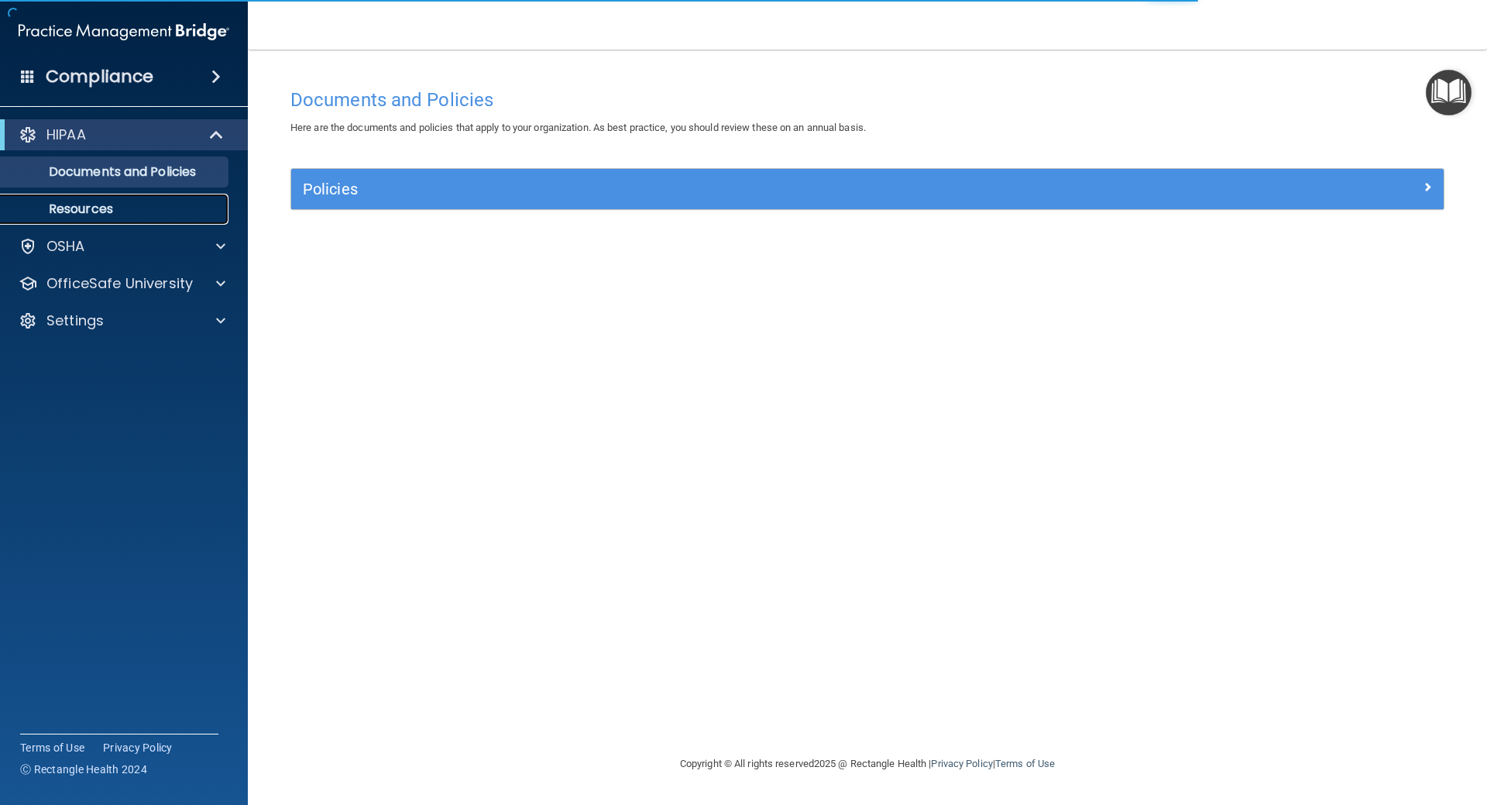
click at [99, 205] on p "Resources" at bounding box center [115, 208] width 211 height 15
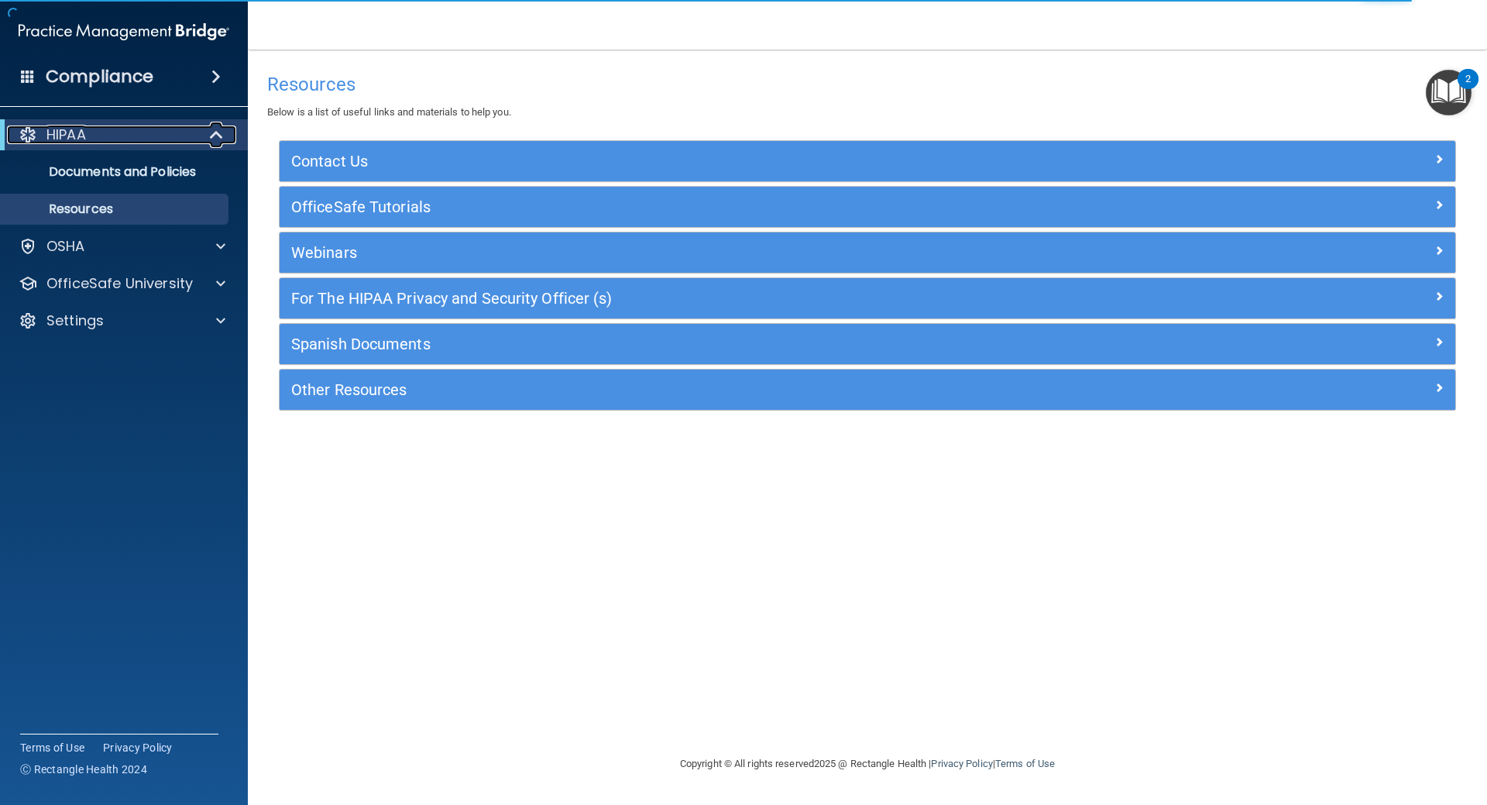
click at [203, 127] on div at bounding box center [217, 134] width 38 height 19
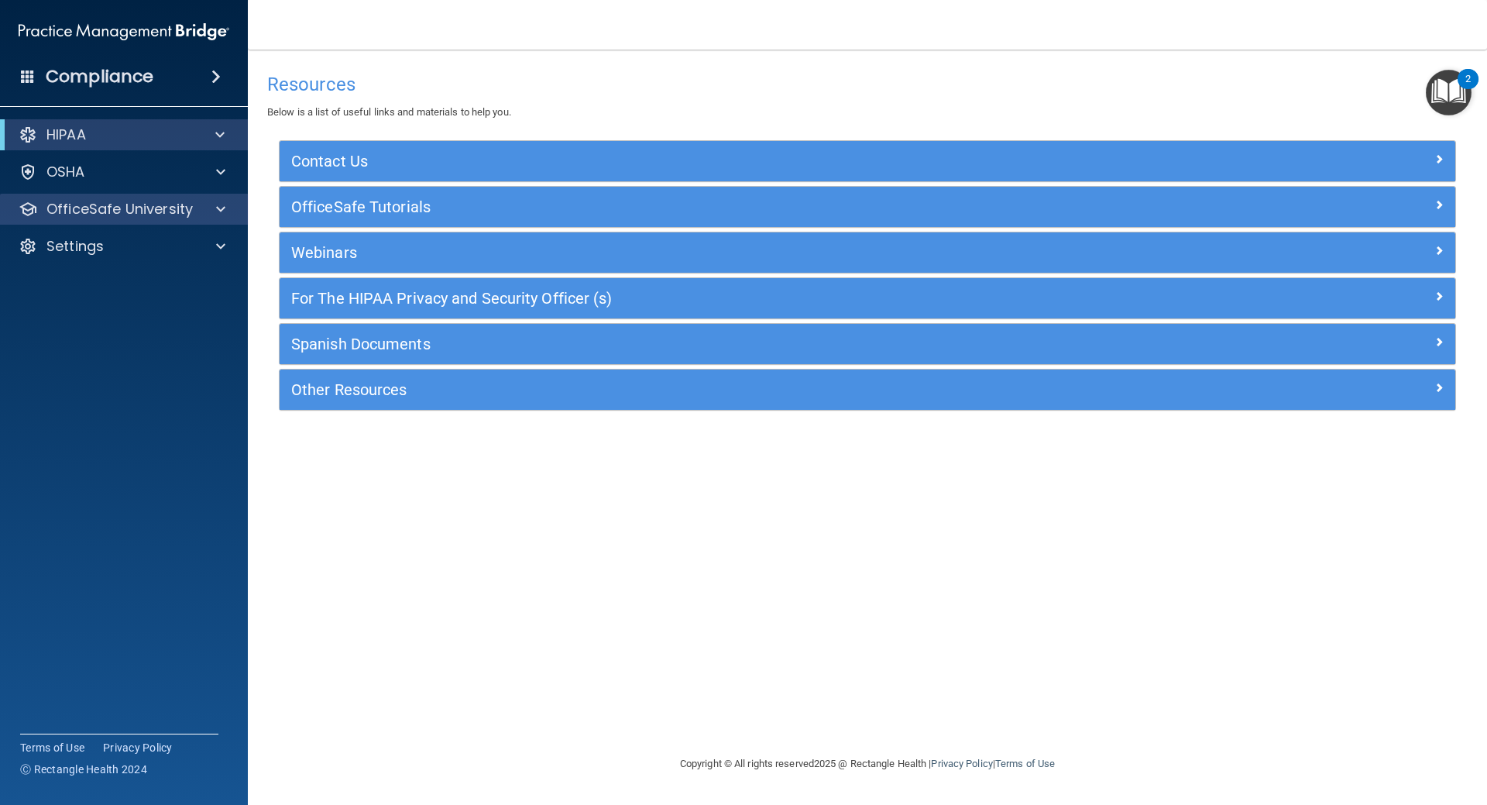
click at [97, 194] on div "OfficeSafe University" at bounding box center [124, 209] width 249 height 31
click at [103, 217] on p "OfficeSafe University" at bounding box center [119, 209] width 146 height 19
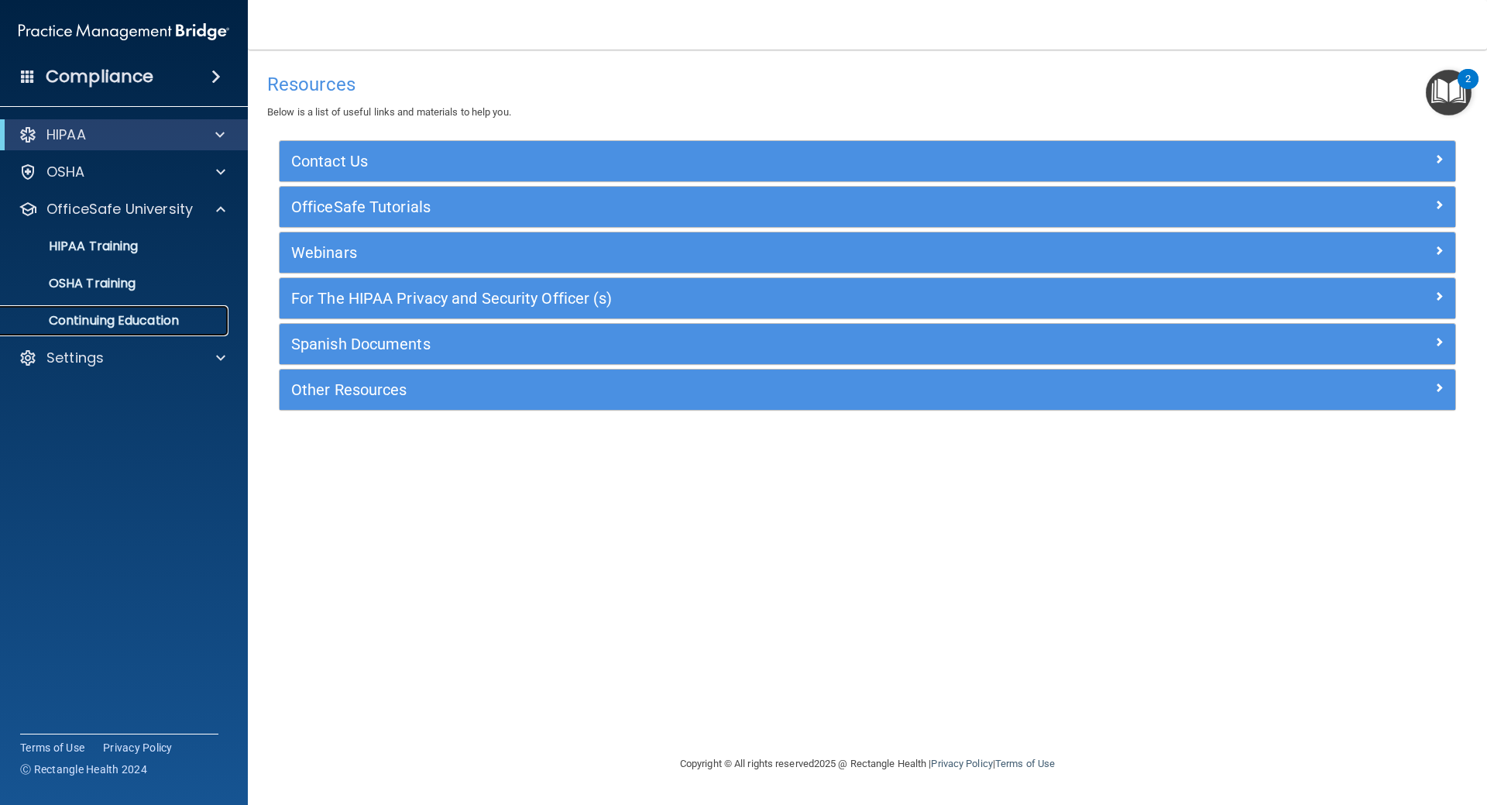
click at [105, 319] on p "Continuing Education" at bounding box center [115, 320] width 211 height 15
